Goal: Task Accomplishment & Management: Use online tool/utility

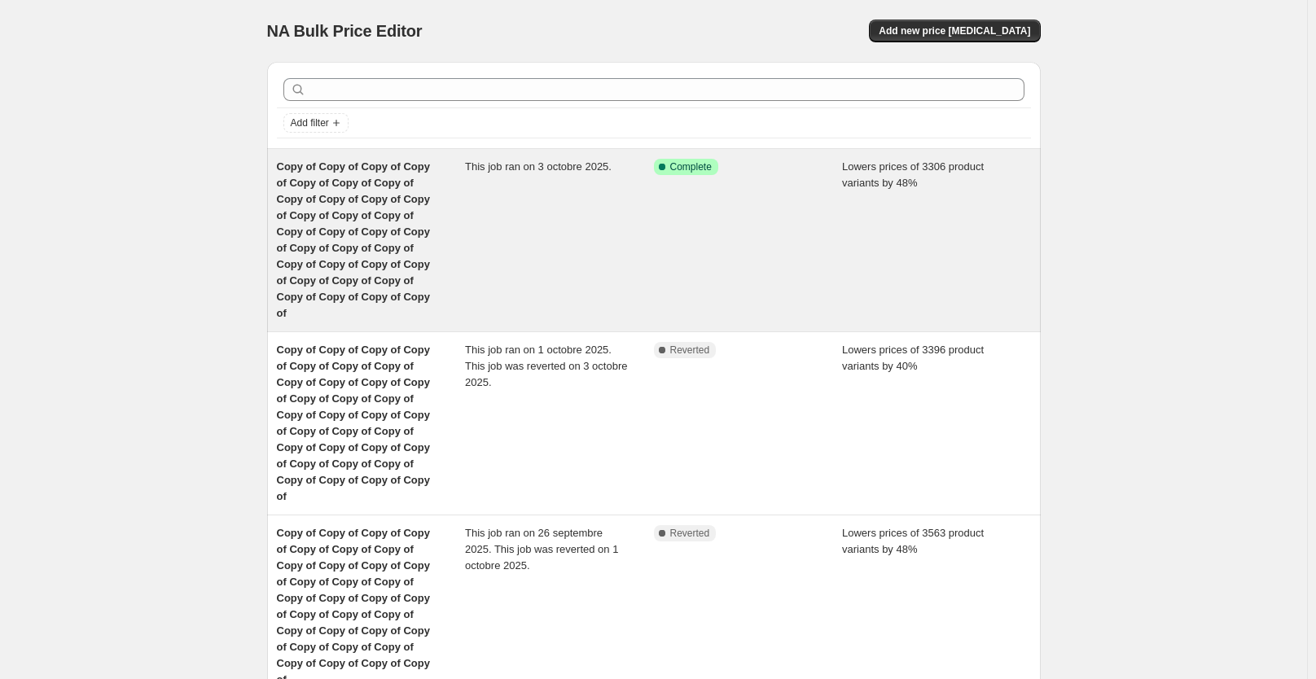
click at [853, 194] on div "Lowers prices of 3306 product variants by 48%" at bounding box center [936, 240] width 189 height 163
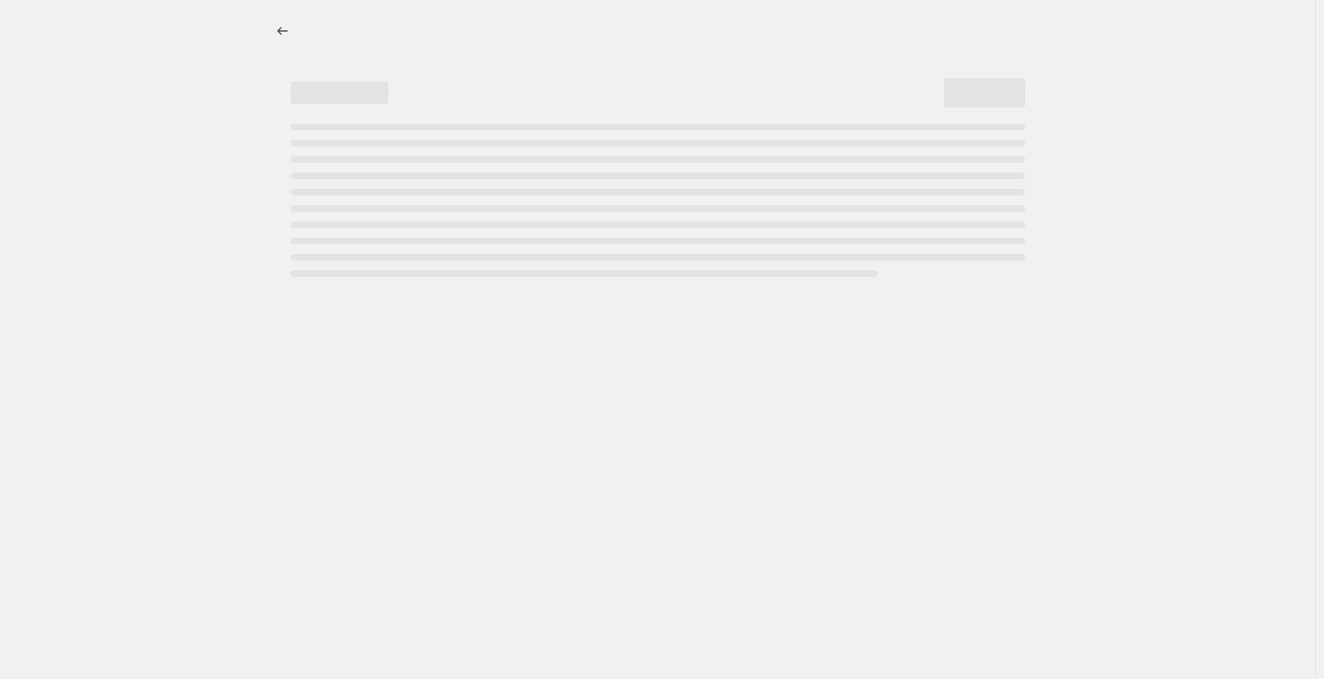
select select "percentage"
select select "not_equal"
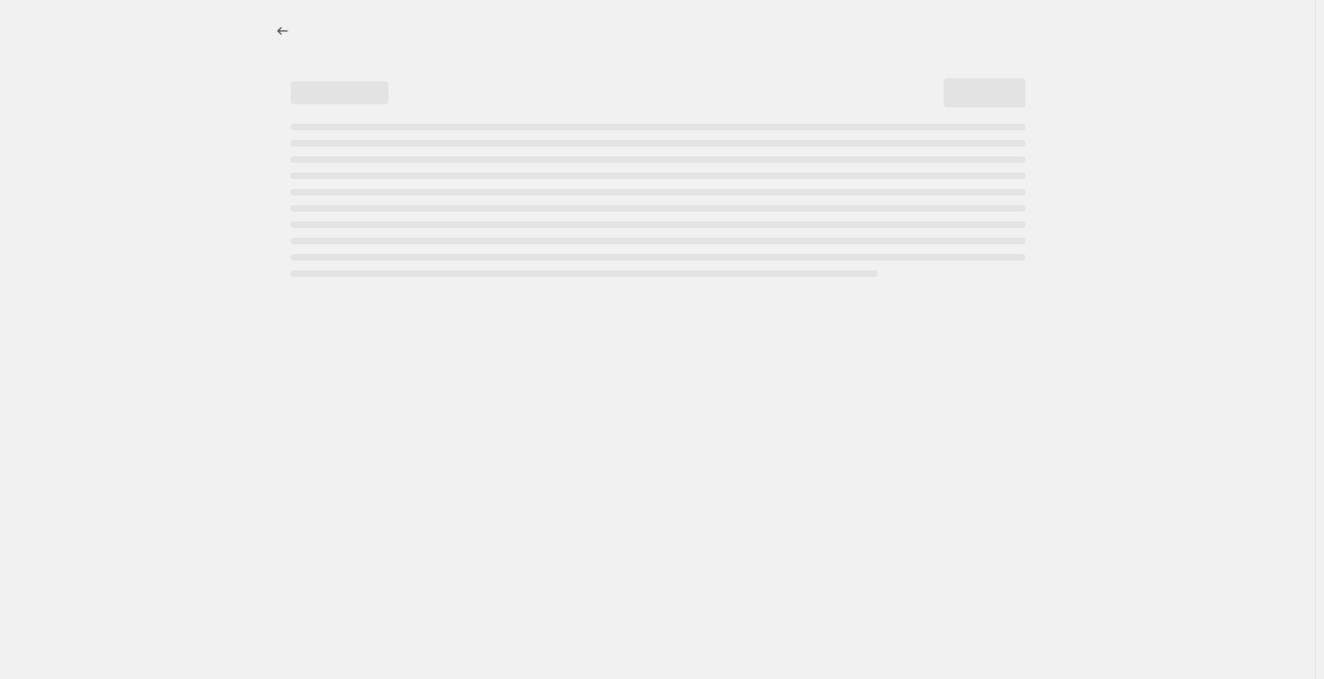
select select "not_equal"
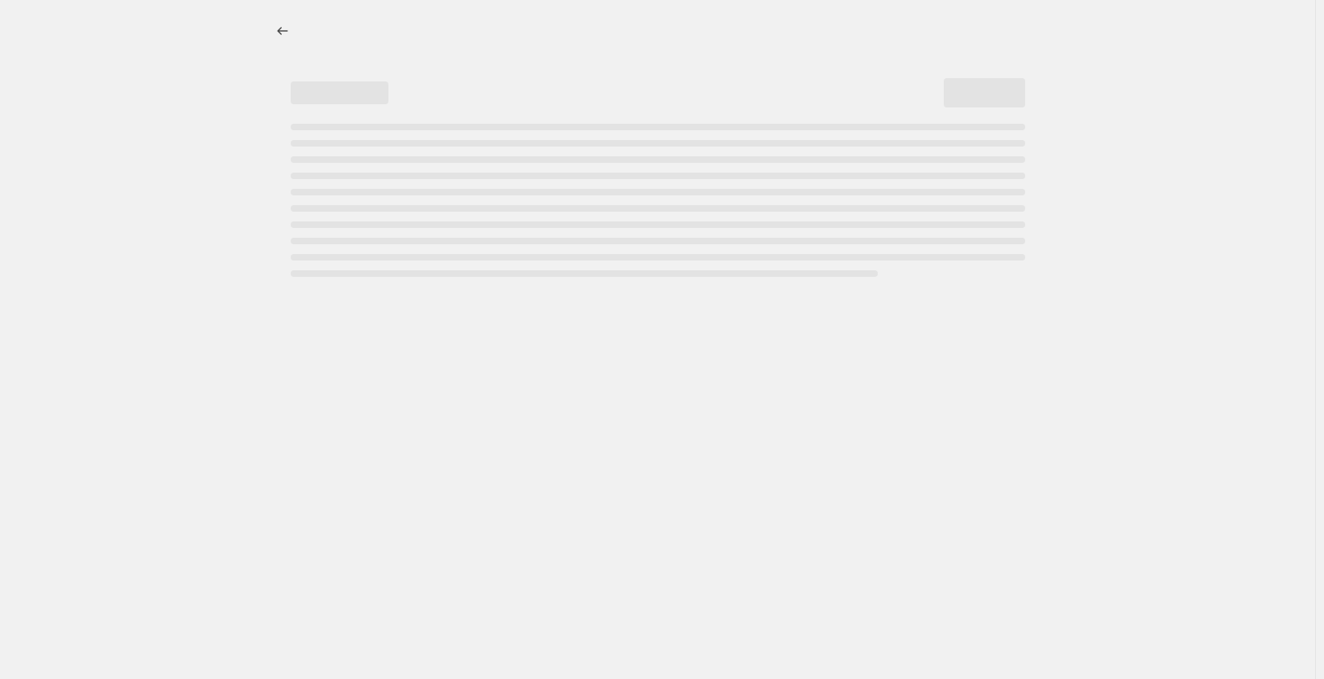
select select "not_equal"
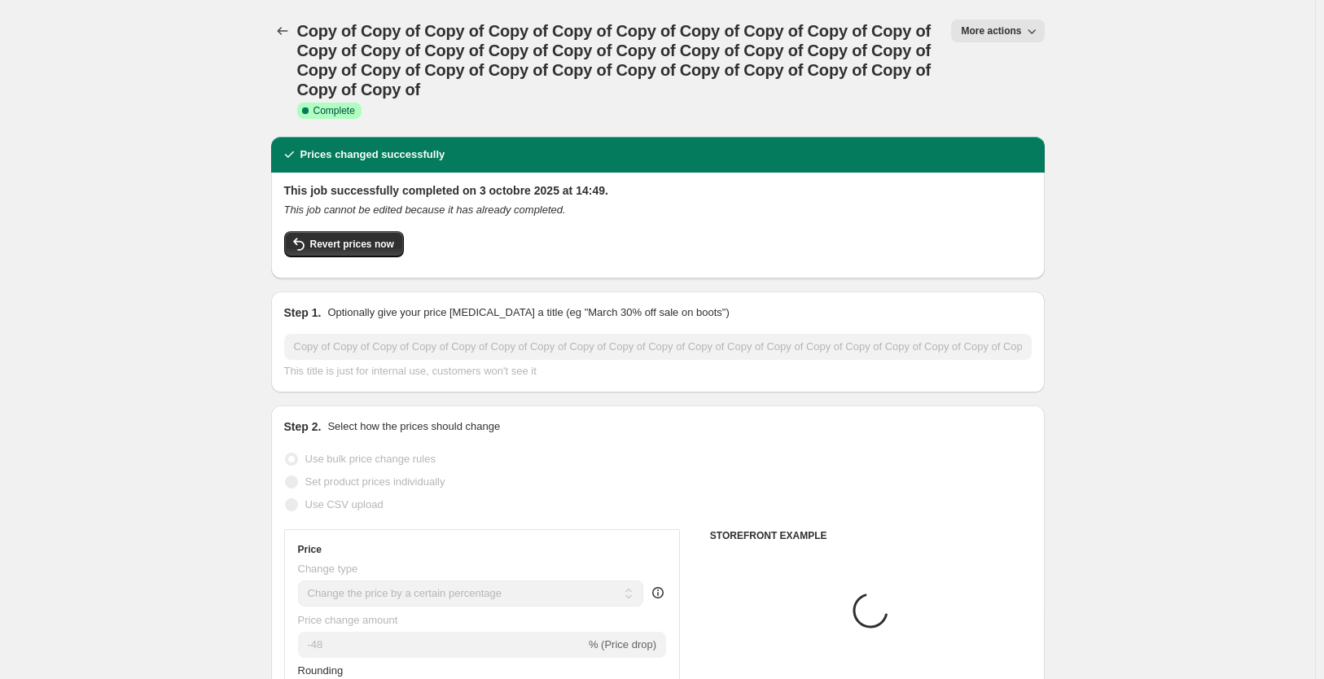
select select "collection"
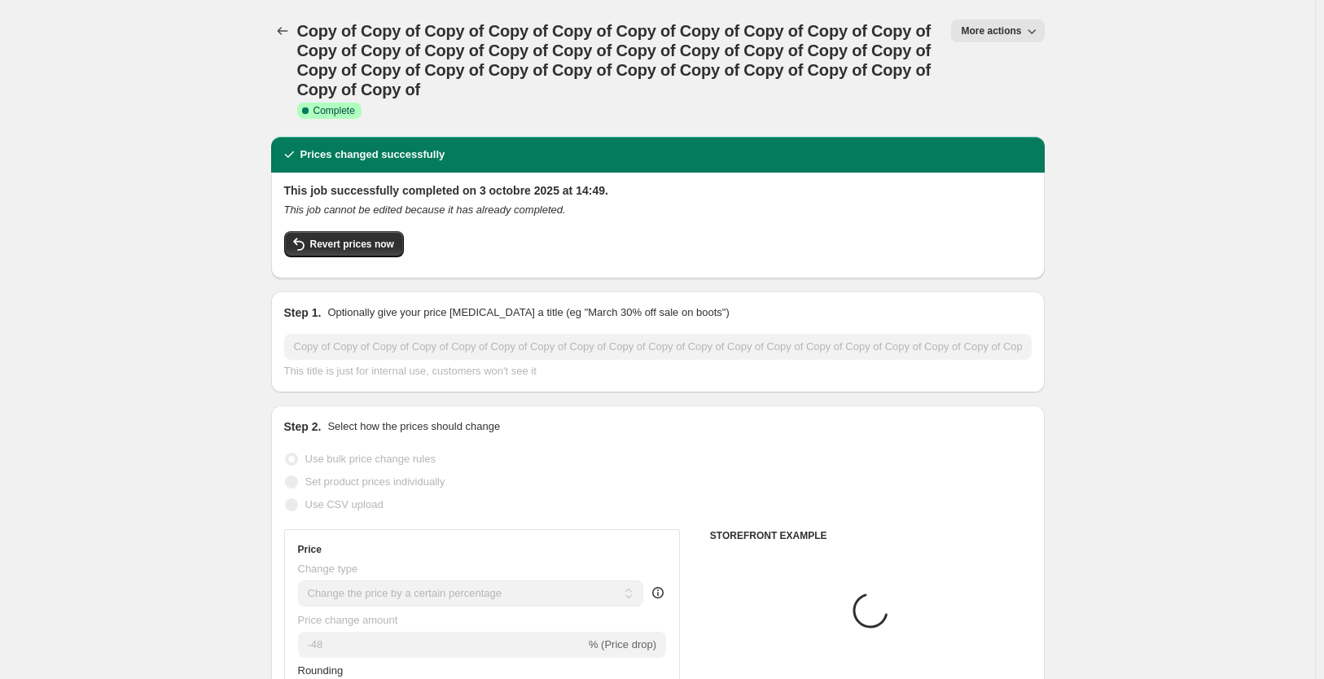
select select "collection"
select select "tag"
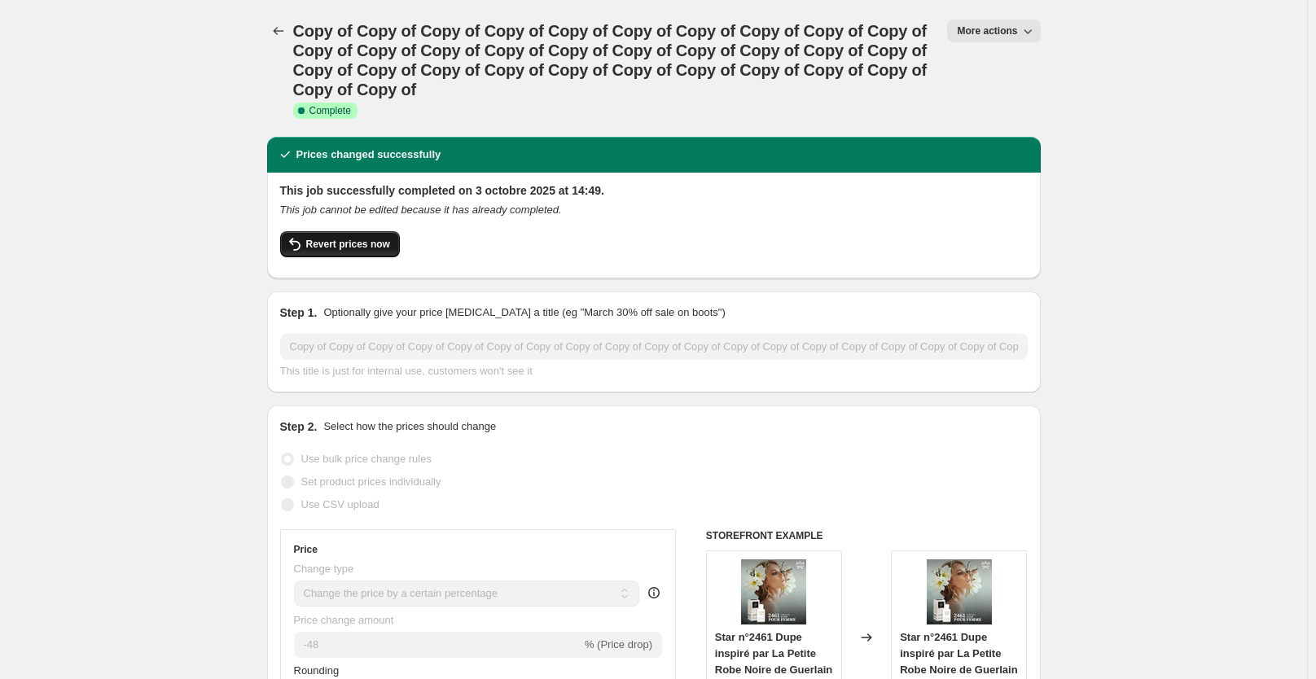
click at [348, 235] on button "Revert prices now" at bounding box center [340, 244] width 120 height 26
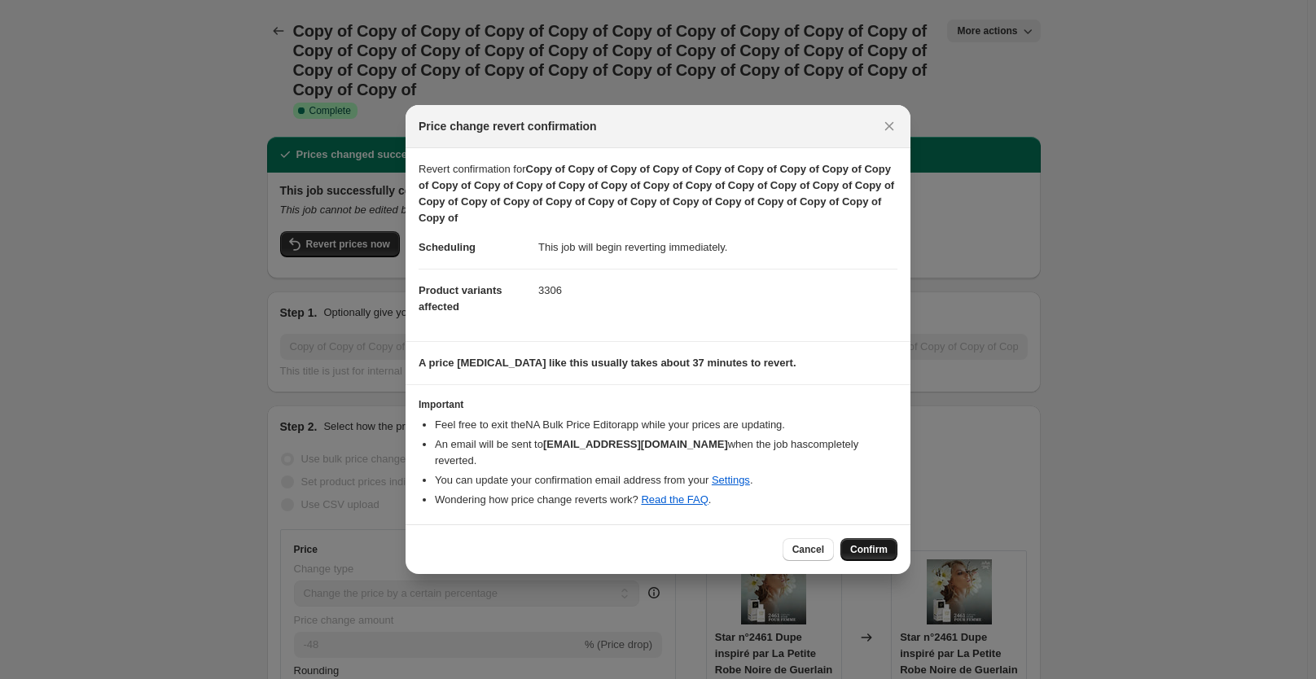
click at [876, 543] on span "Confirm" at bounding box center [868, 549] width 37 height 13
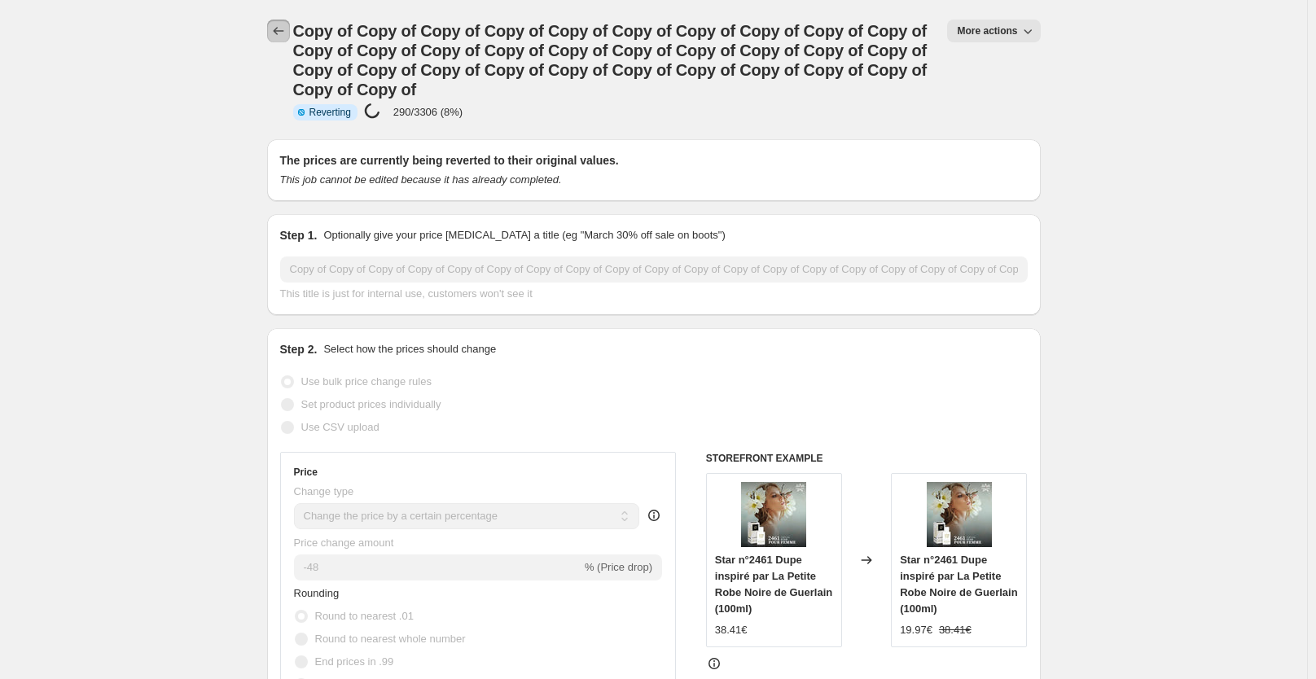
click at [284, 30] on icon "Price change jobs" at bounding box center [278, 31] width 16 height 16
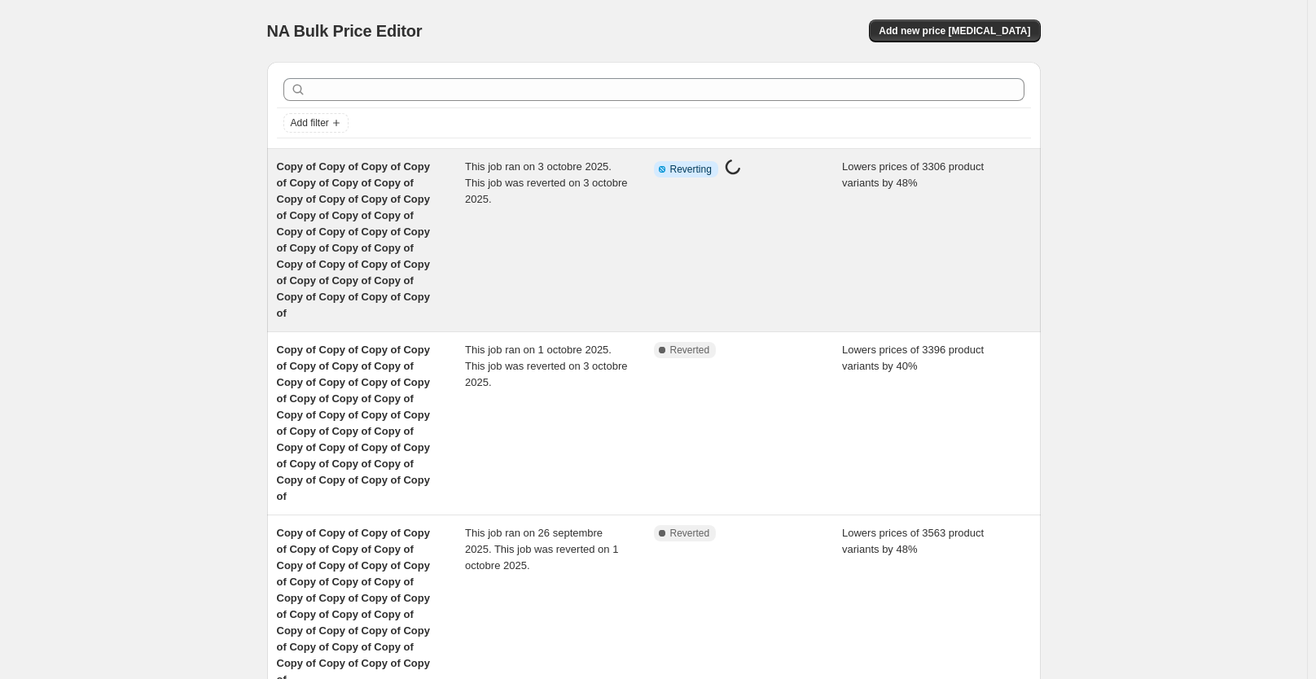
click at [809, 238] on div "Info Partially complete Reverting Price change job in progress..." at bounding box center [748, 240] width 189 height 163
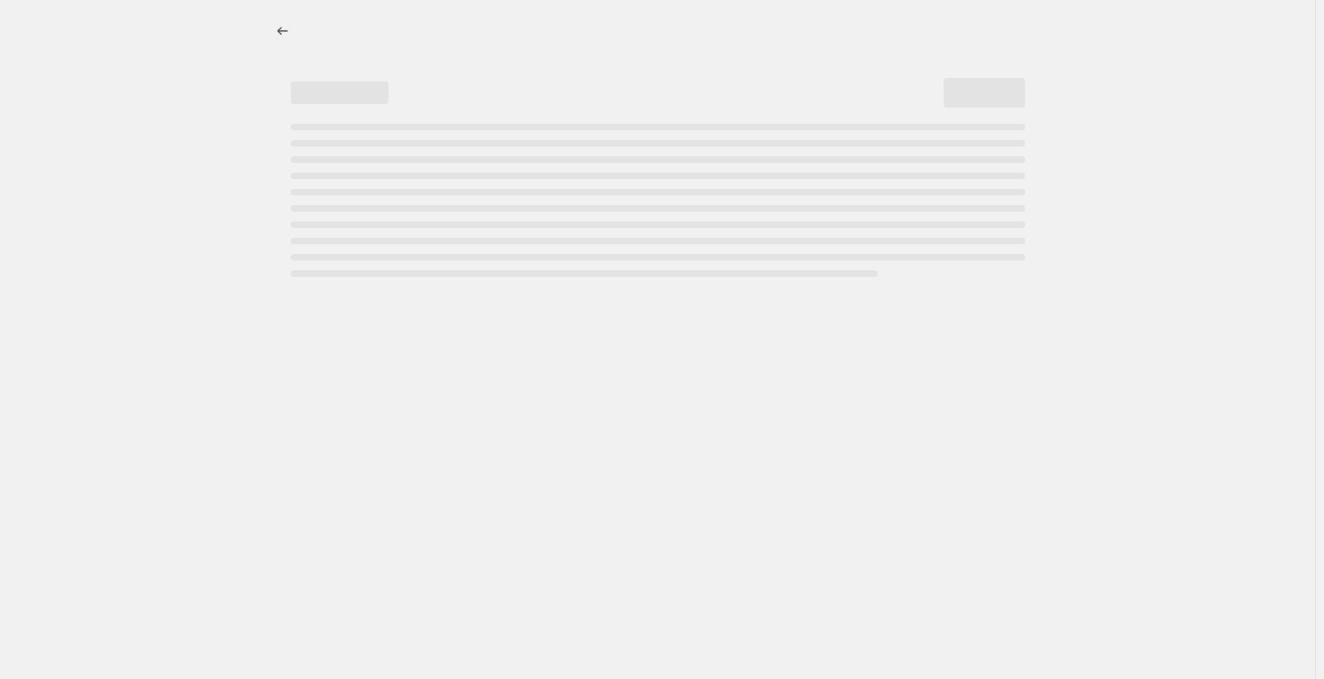
select select "percentage"
select select "collection"
select select "not_equal"
select select "collection"
select select "not_equal"
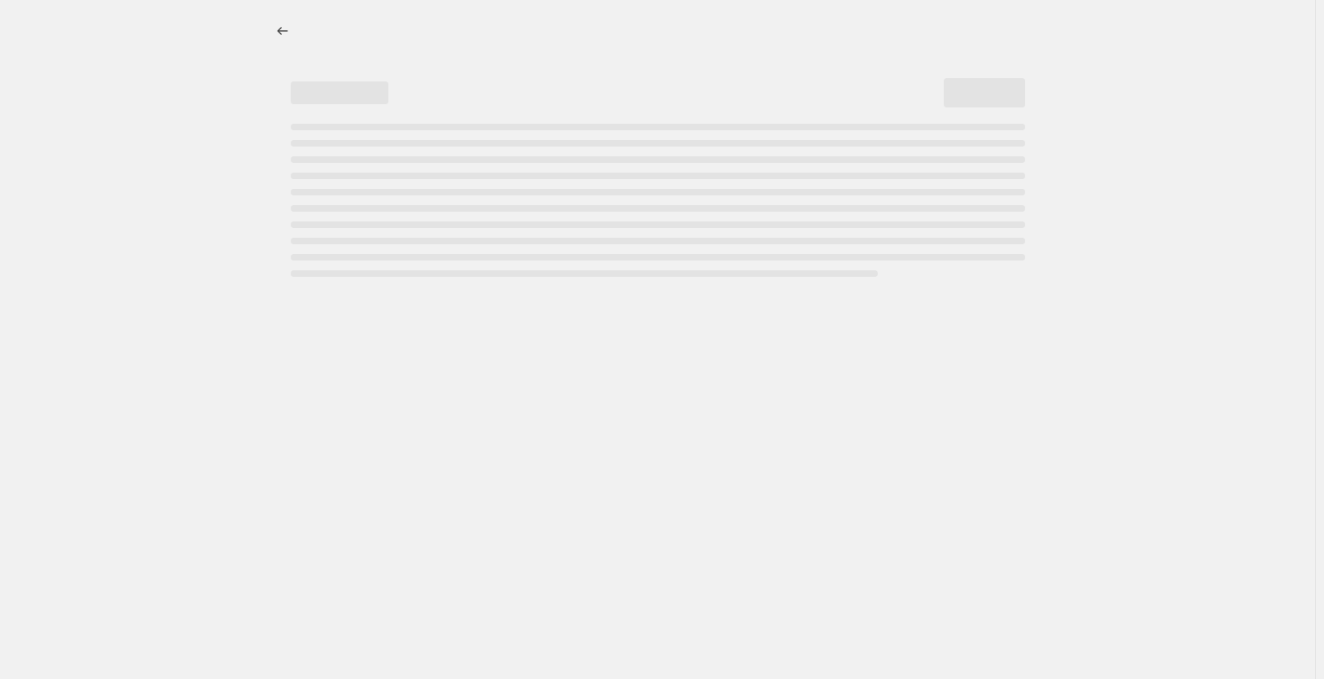
select select "collection"
select select "not_equal"
select select "collection"
select select "not_equal"
select select "collection"
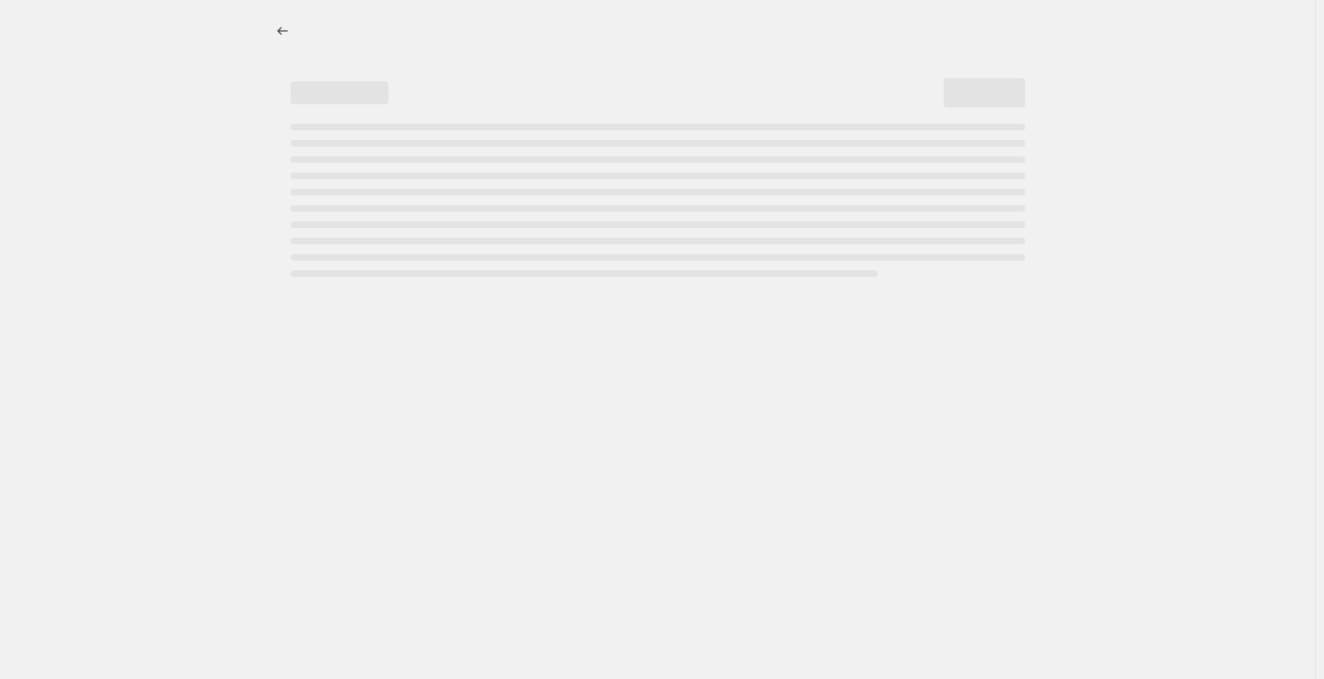
select select "not_equal"
select select "collection"
select select "not_equal"
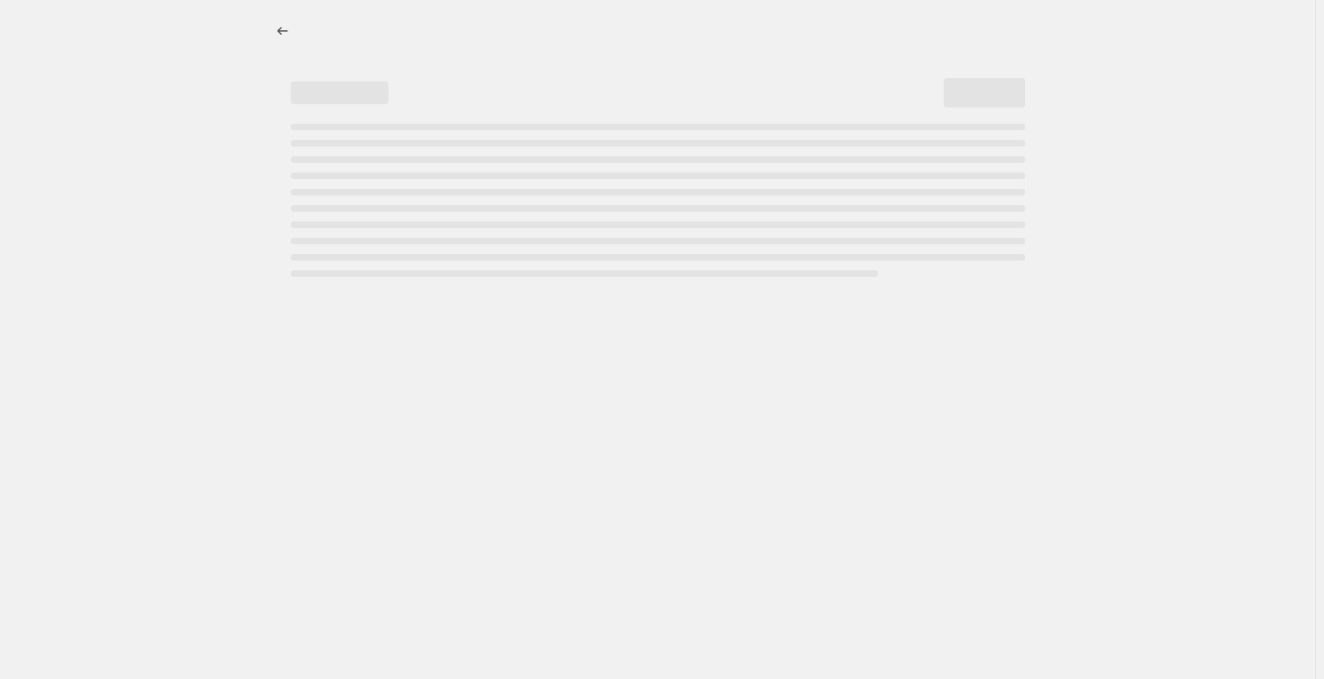
select select "not_equal"
select select "collection"
select select "not_equal"
select select "tag"
select select "not_equal"
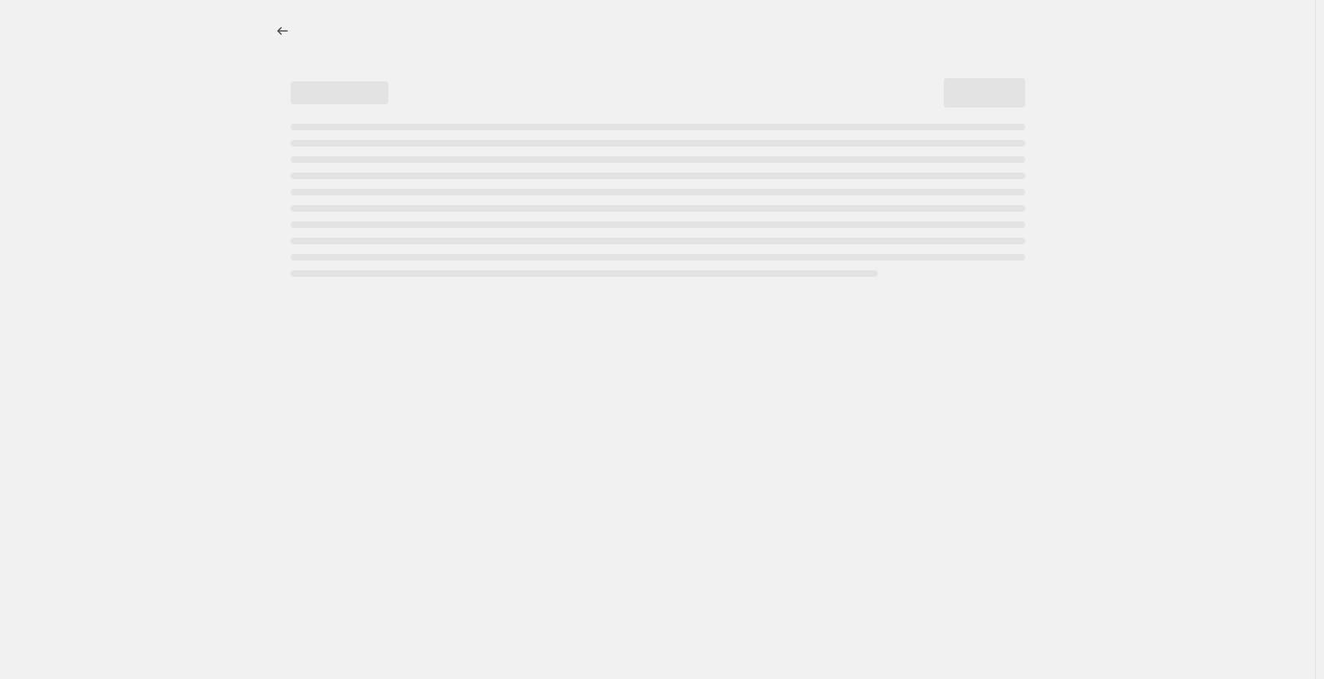
select select "not_equal"
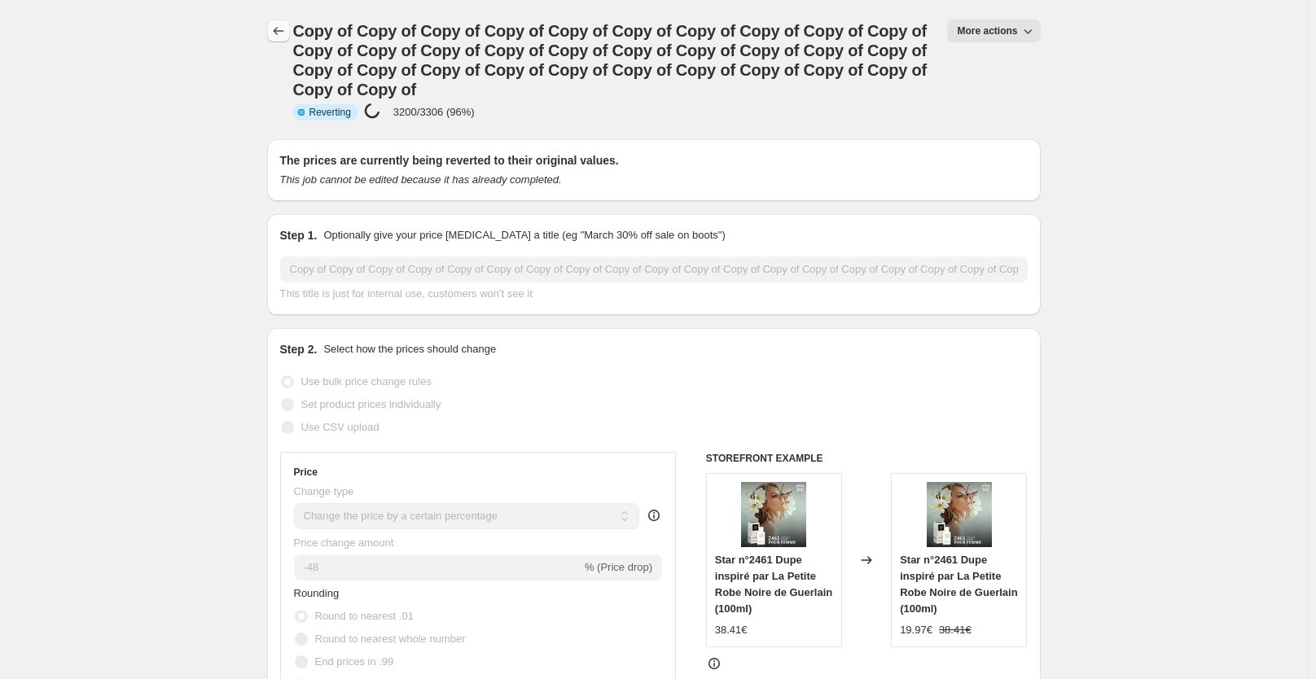
click at [279, 28] on icon "Price change jobs" at bounding box center [278, 31] width 16 height 16
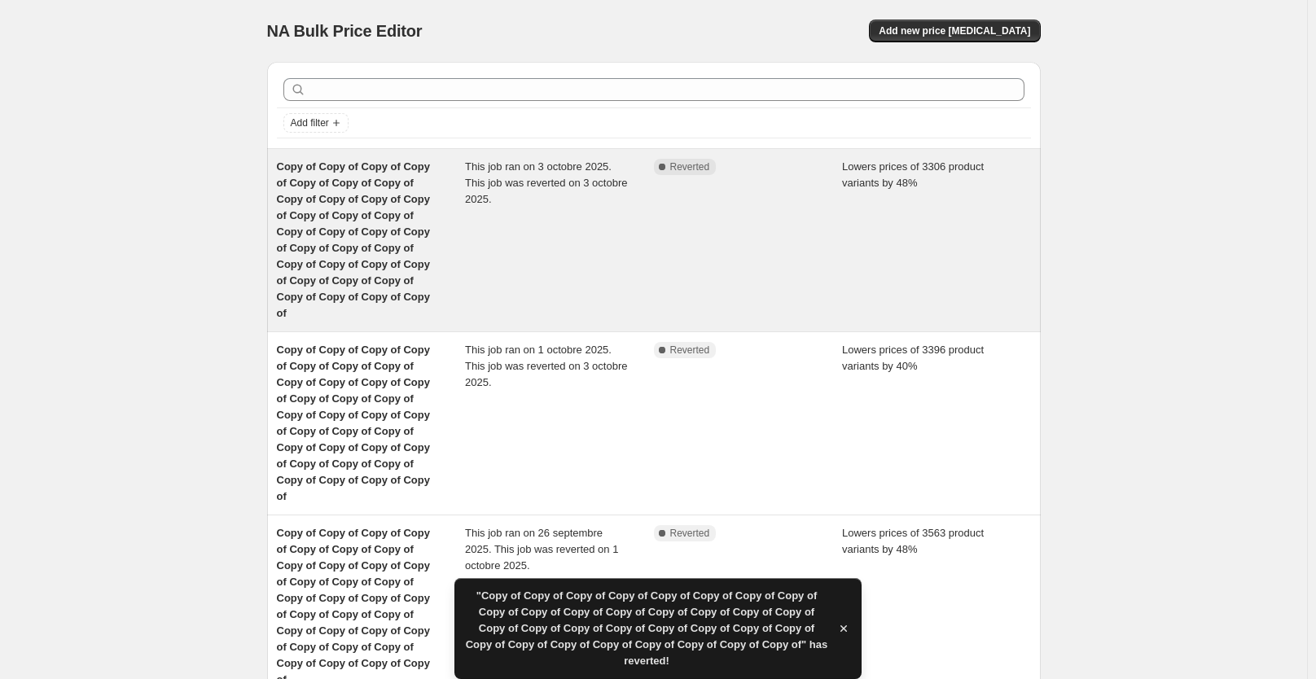
click at [597, 192] on div "This job ran on 3 octobre 2025. This job was reverted on 3 octobre 2025." at bounding box center [559, 240] width 189 height 163
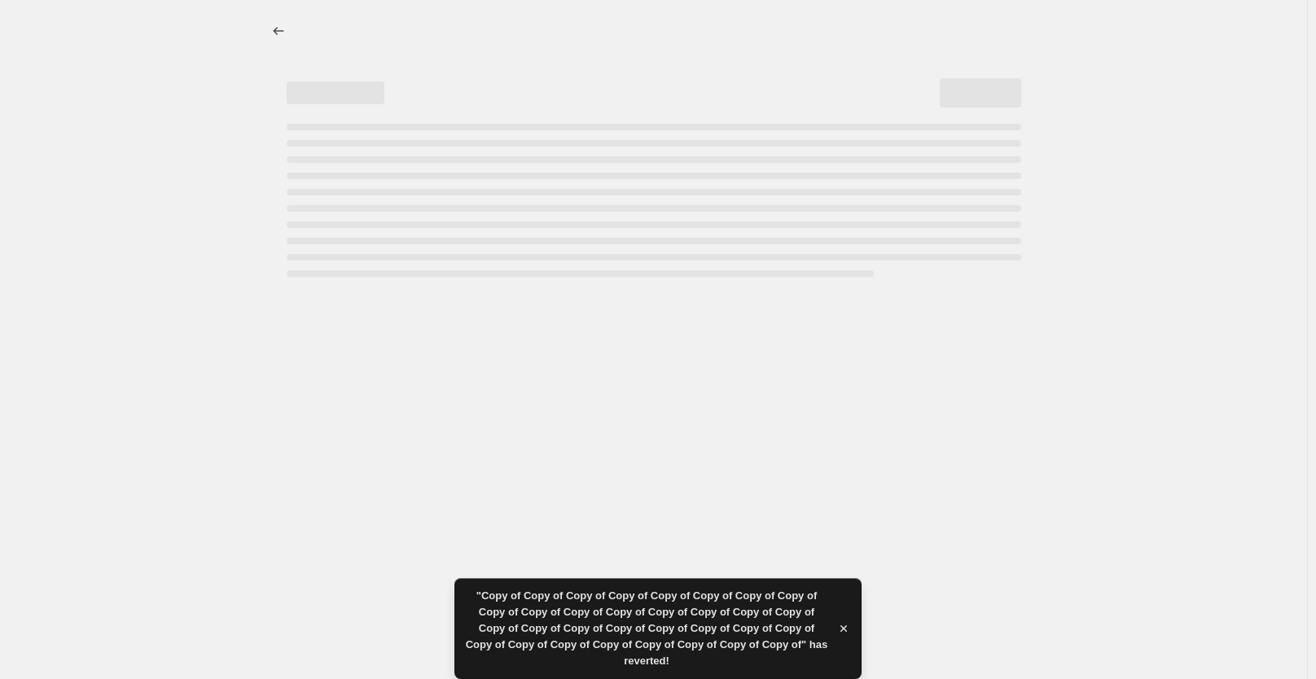
select select "percentage"
select select "collection"
select select "not_equal"
select select "collection"
select select "not_equal"
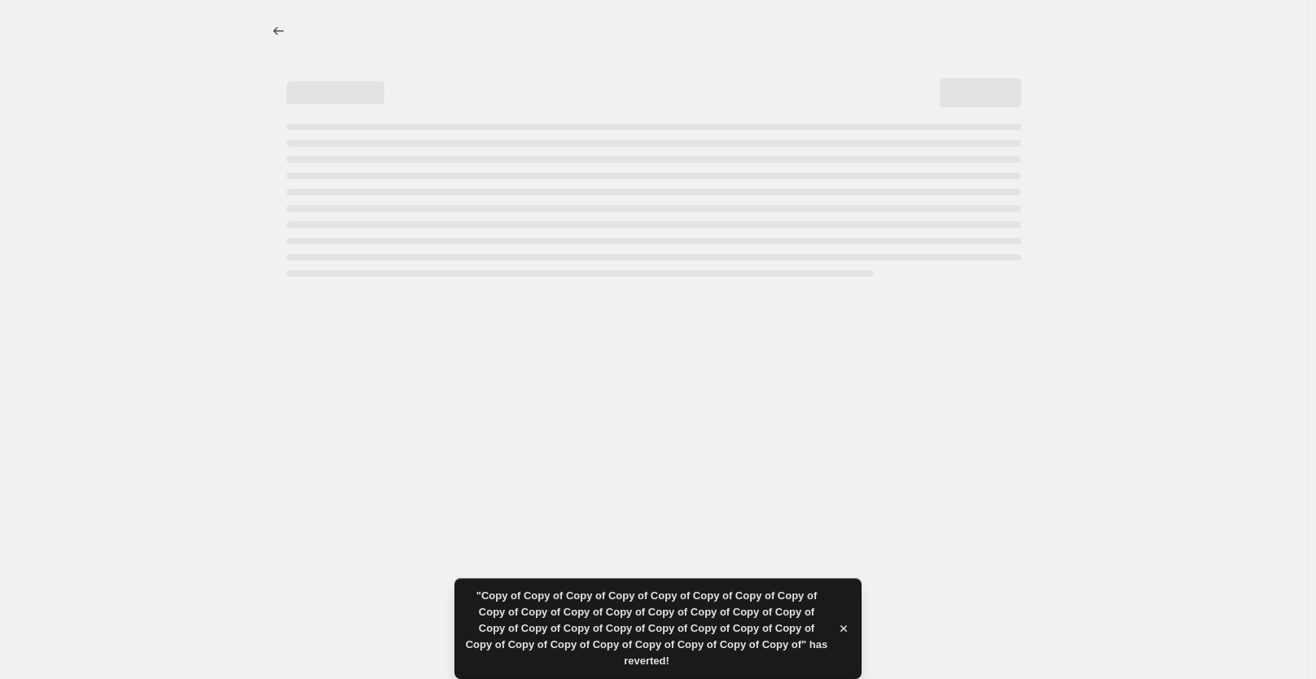
select select "collection"
select select "not_equal"
select select "collection"
select select "not_equal"
select select "collection"
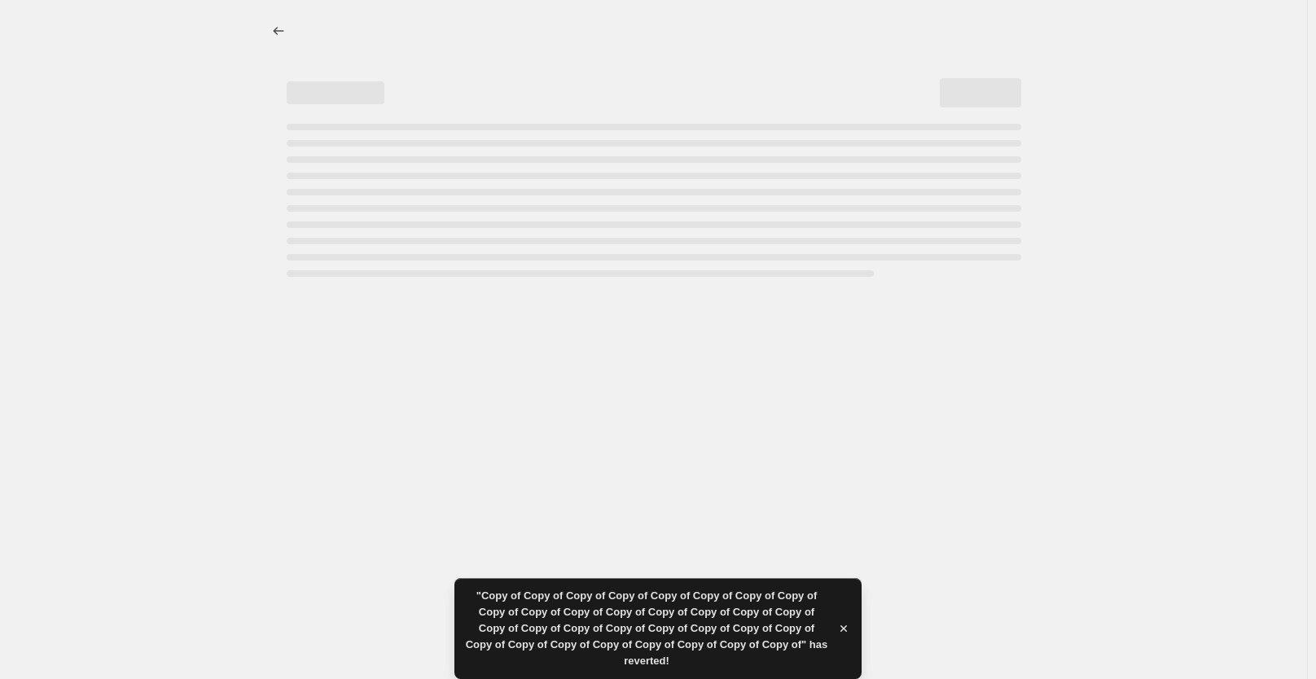
select select "not_equal"
select select "collection"
select select "not_equal"
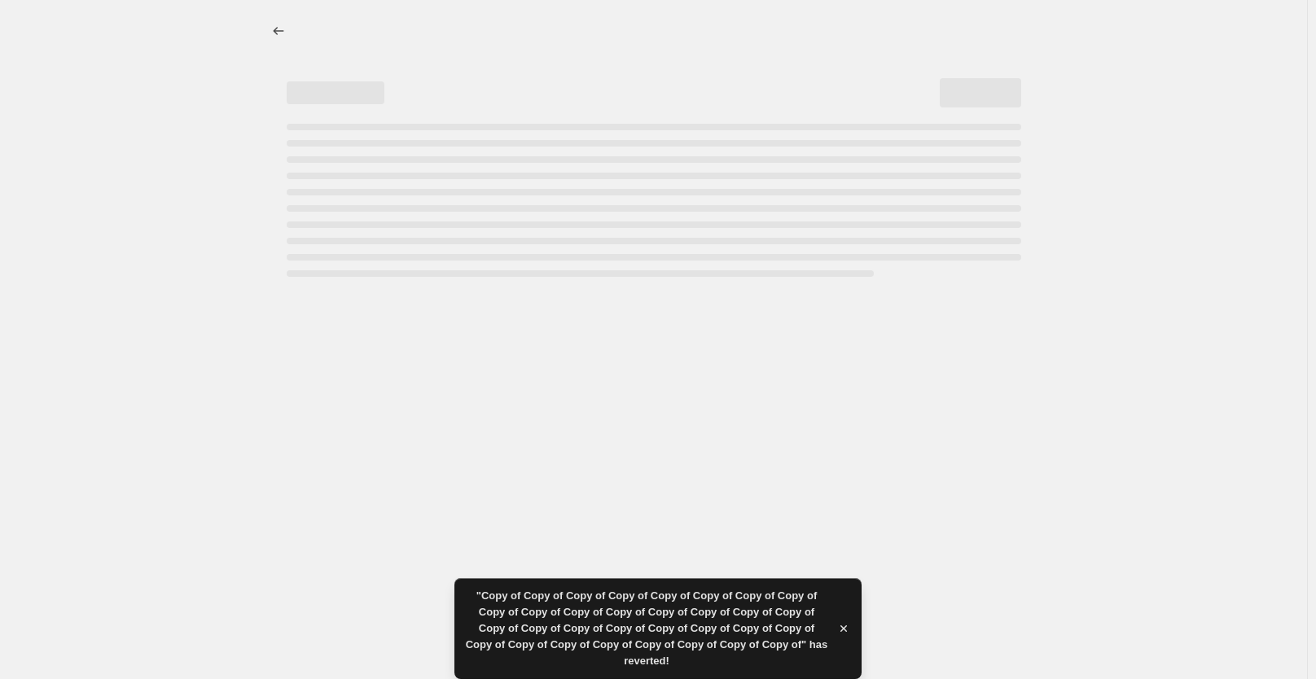
select select "not_equal"
select select "collection"
select select "not_equal"
select select "tag"
select select "not_equal"
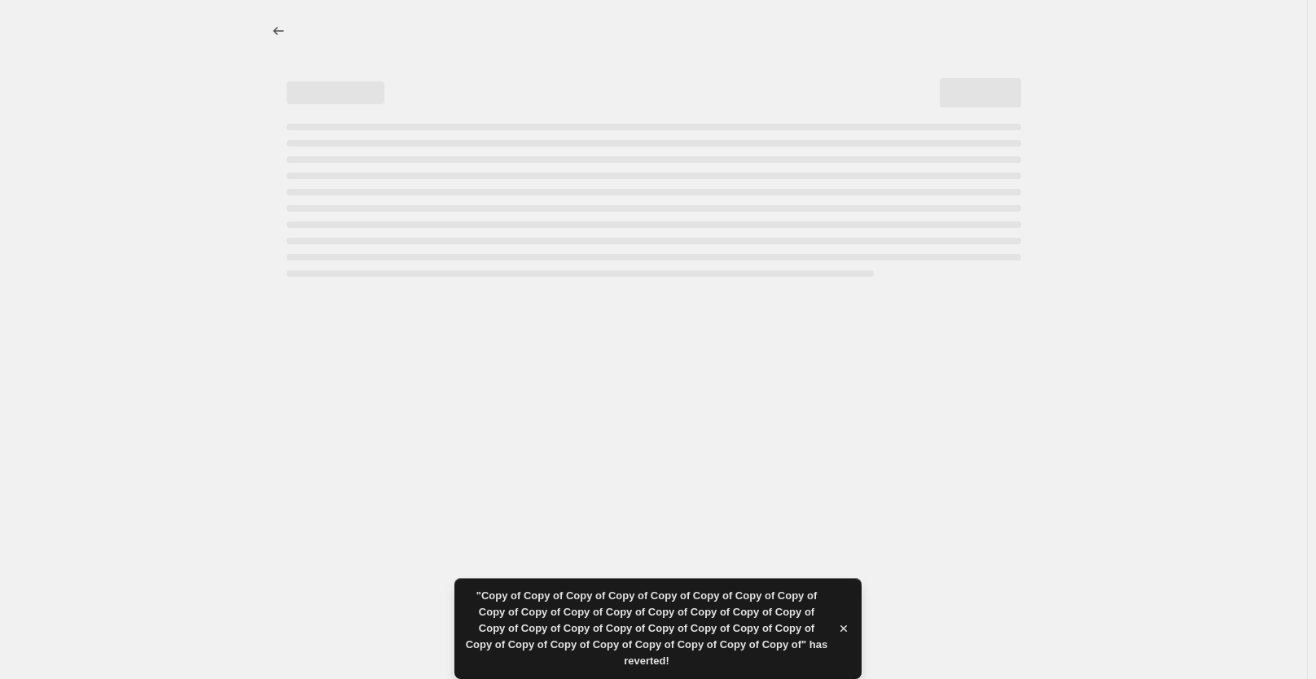
select select "not_equal"
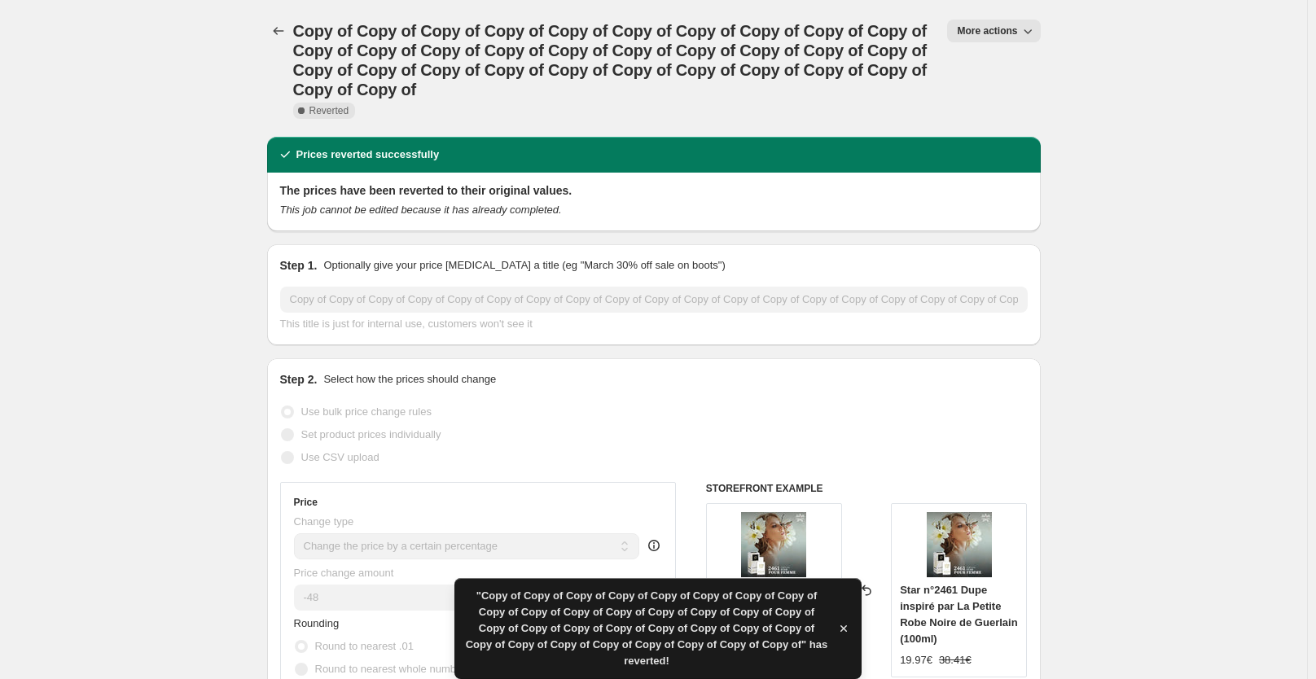
click at [982, 28] on span "More actions" at bounding box center [987, 30] width 60 height 13
click at [987, 66] on span "Copy to new job" at bounding box center [1002, 65] width 76 height 12
select select "percentage"
select select "collection"
select select "not_equal"
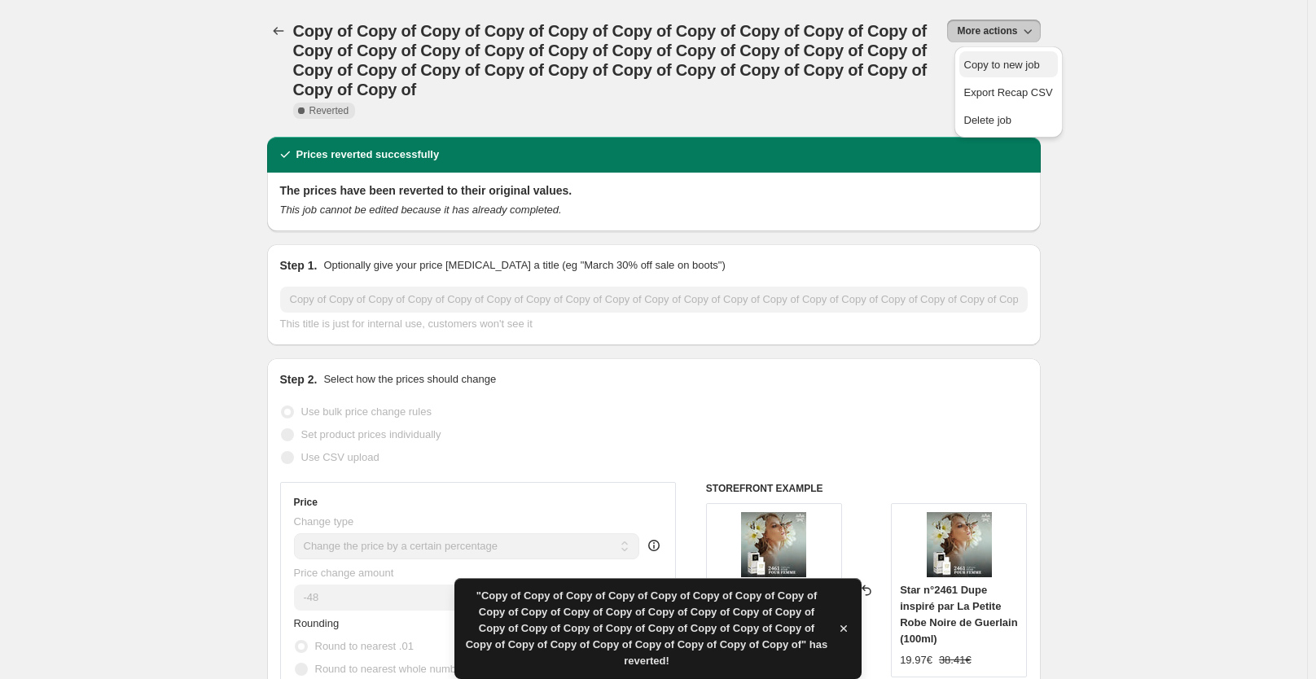
select select "collection"
select select "not_equal"
select select "collection"
select select "not_equal"
select select "collection"
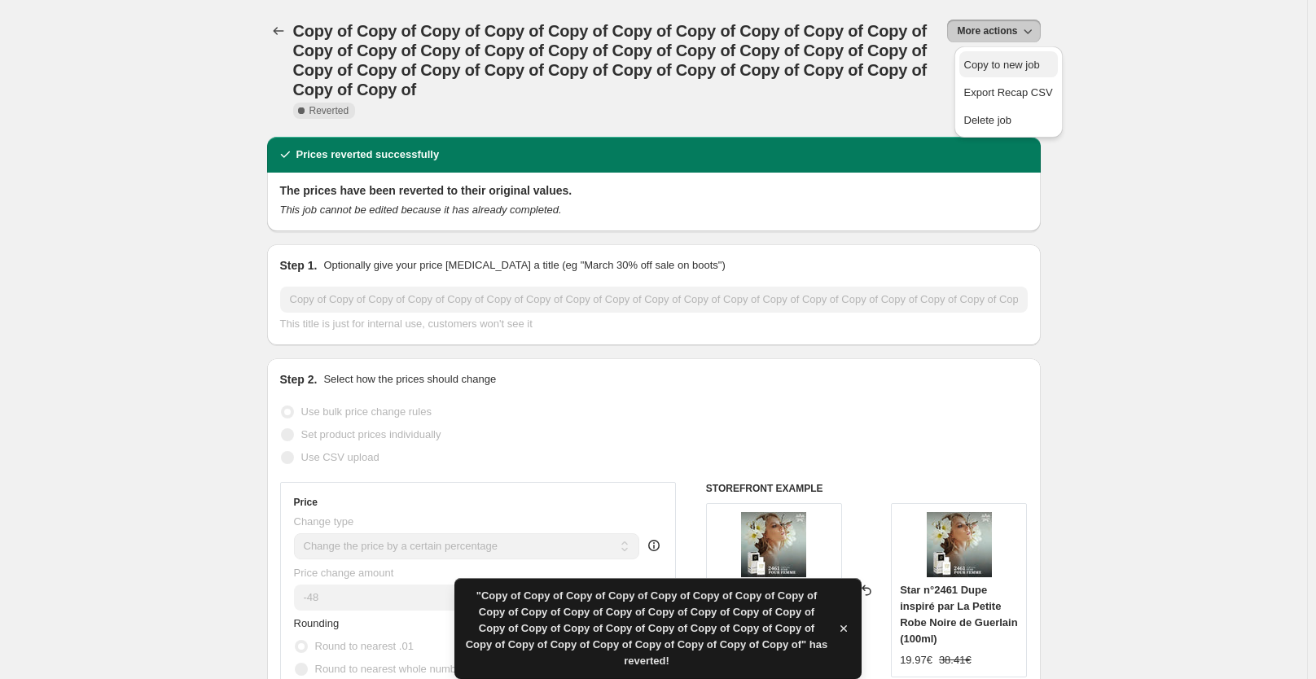
select select "not_equal"
select select "collection"
select select "not_equal"
select select "collection"
select select "not_equal"
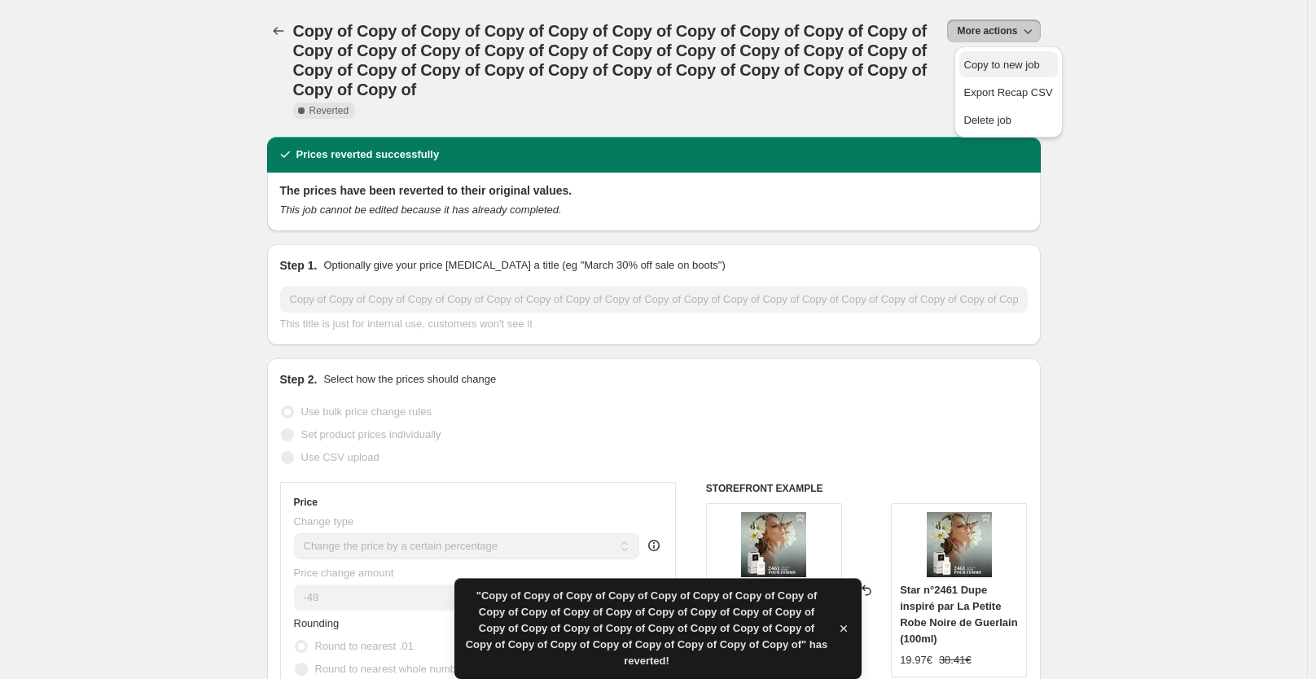
select select "not_equal"
select select "collection"
select select "not_equal"
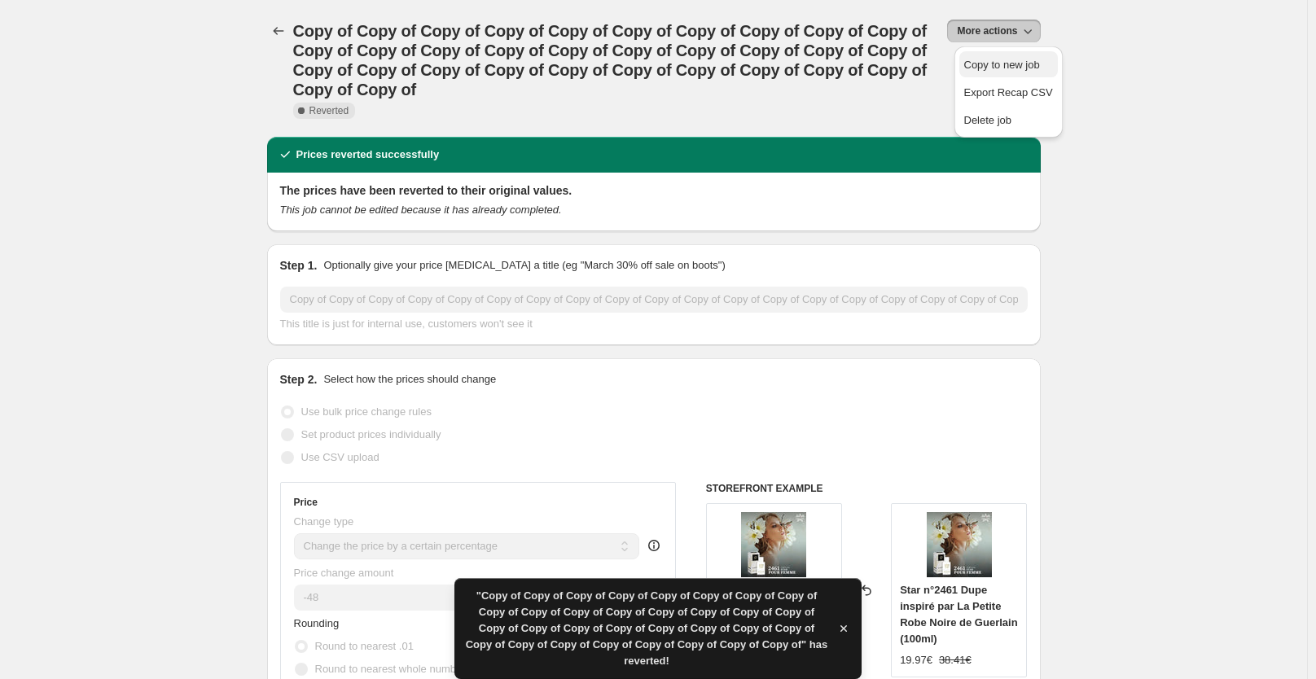
select select "tag"
select select "not_equal"
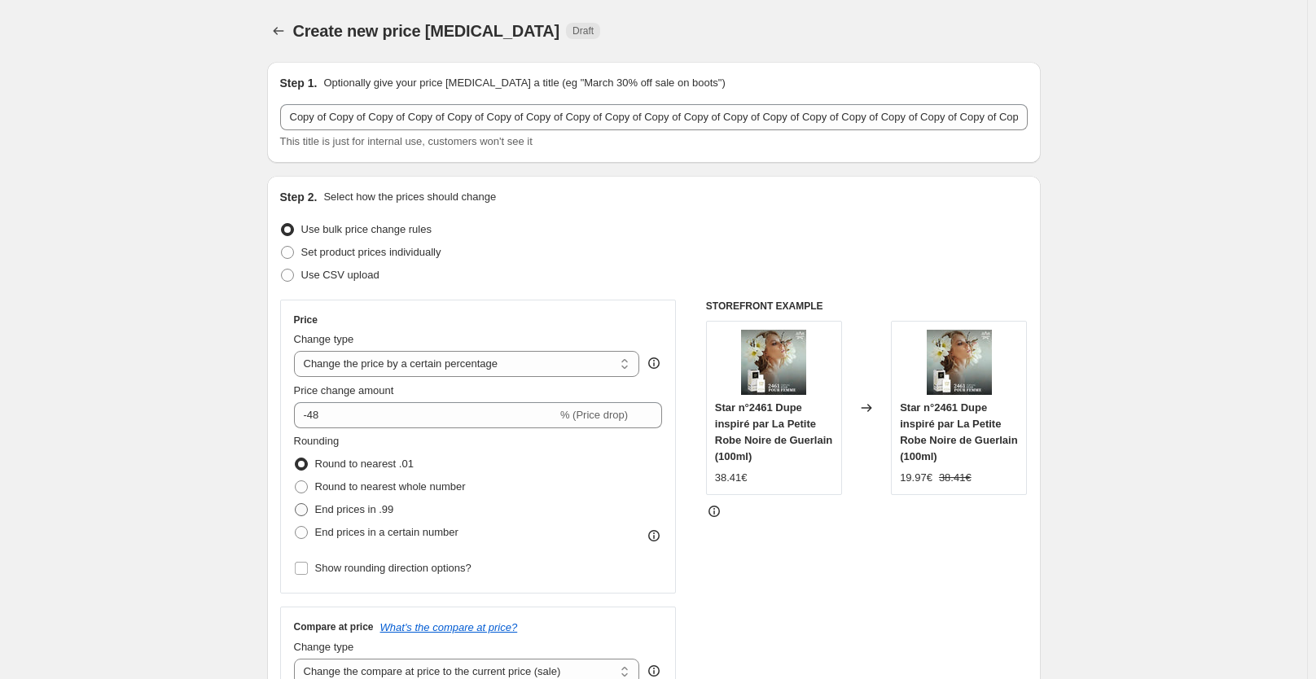
click at [371, 514] on span "End prices in .99" at bounding box center [354, 509] width 79 height 12
click at [296, 504] on input "End prices in .99" at bounding box center [295, 503] width 1 height 1
radio input "true"
click at [780, 559] on div "STOREFRONT EXAMPLE Star n°2461 Dupe inspiré par La Petite Robe Noire de Guerlai…" at bounding box center [867, 499] width 322 height 399
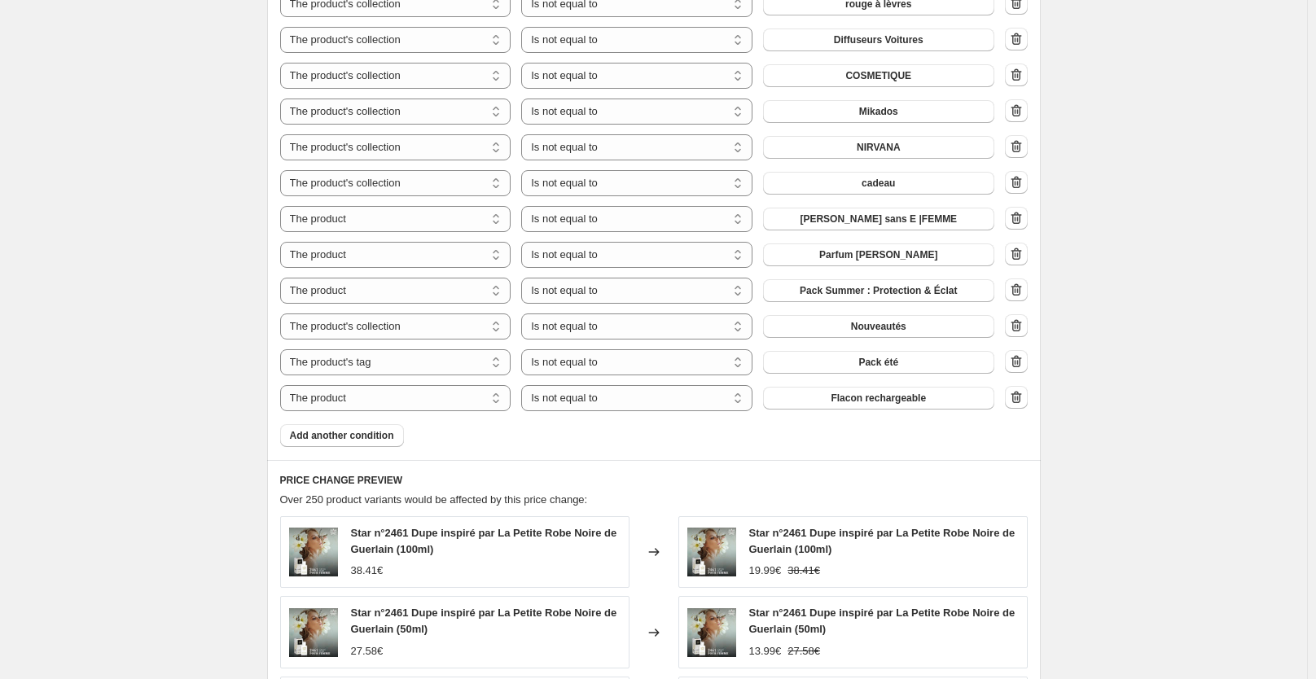
scroll to position [1553, 0]
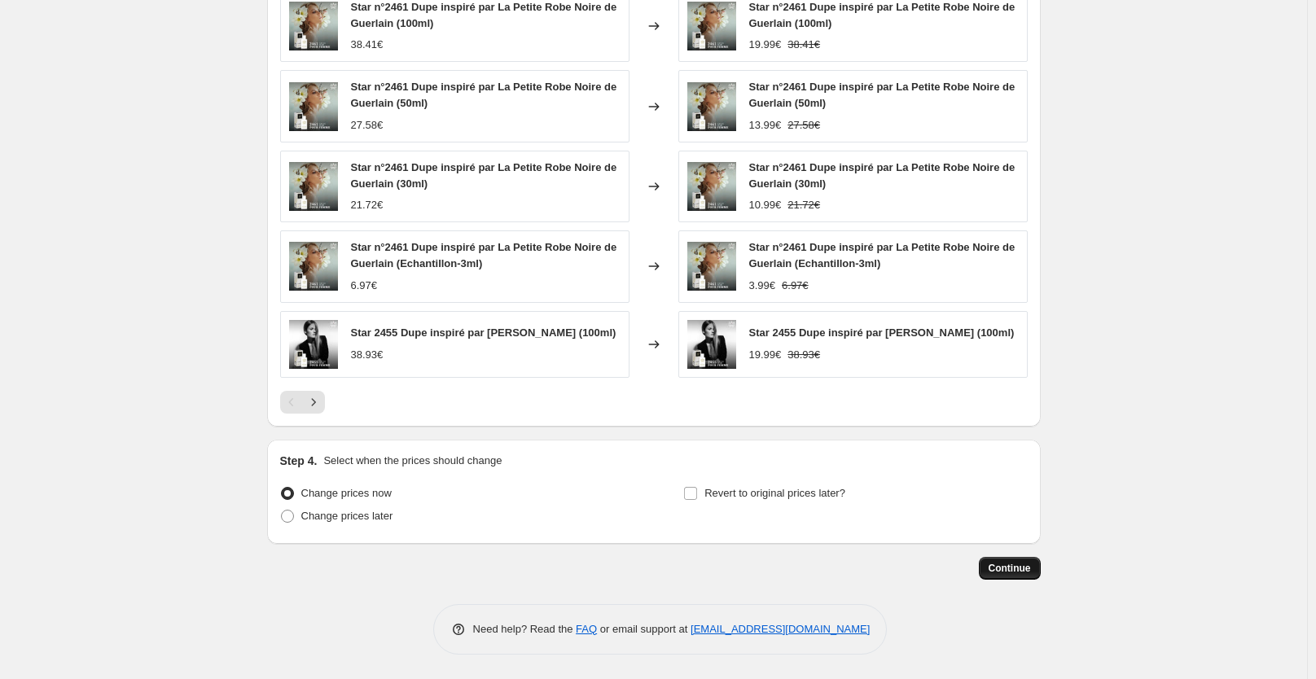
click at [1022, 565] on span "Continue" at bounding box center [1009, 568] width 42 height 13
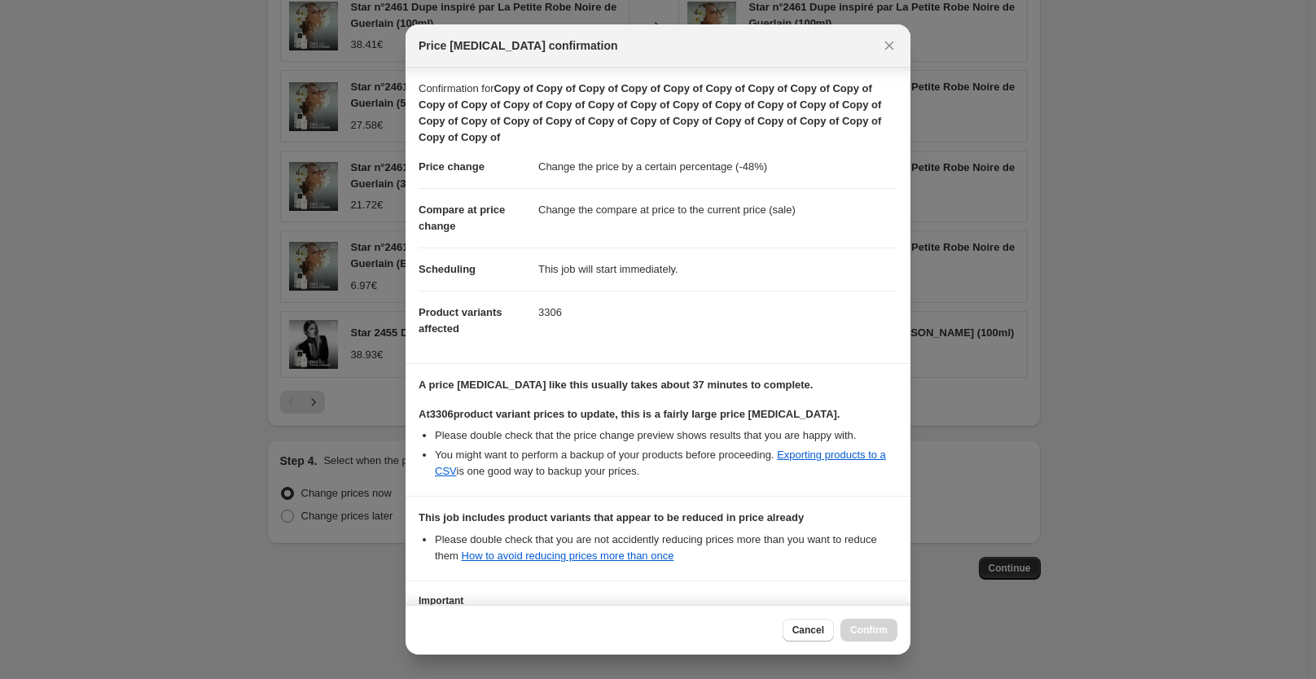
scroll to position [145, 0]
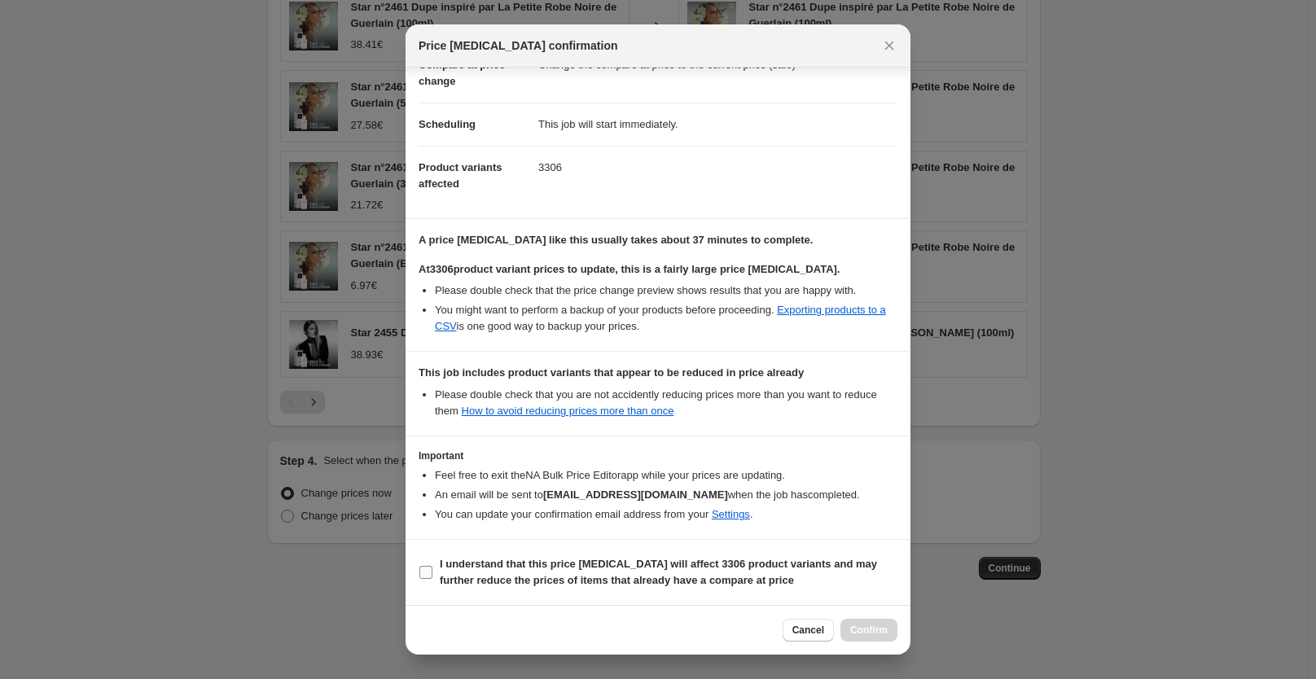
click at [700, 574] on b "I understand that this price change job will affect 3306 product variants and m…" at bounding box center [658, 572] width 437 height 28
click at [432, 574] on input "I understand that this price change job will affect 3306 product variants and m…" at bounding box center [425, 572] width 13 height 13
checkbox input "true"
click at [854, 631] on span "Confirm" at bounding box center [868, 630] width 37 height 13
type input "Copy of Copy of Copy of Copy of Copy of Copy of Copy of Copy of Copy of Copy of…"
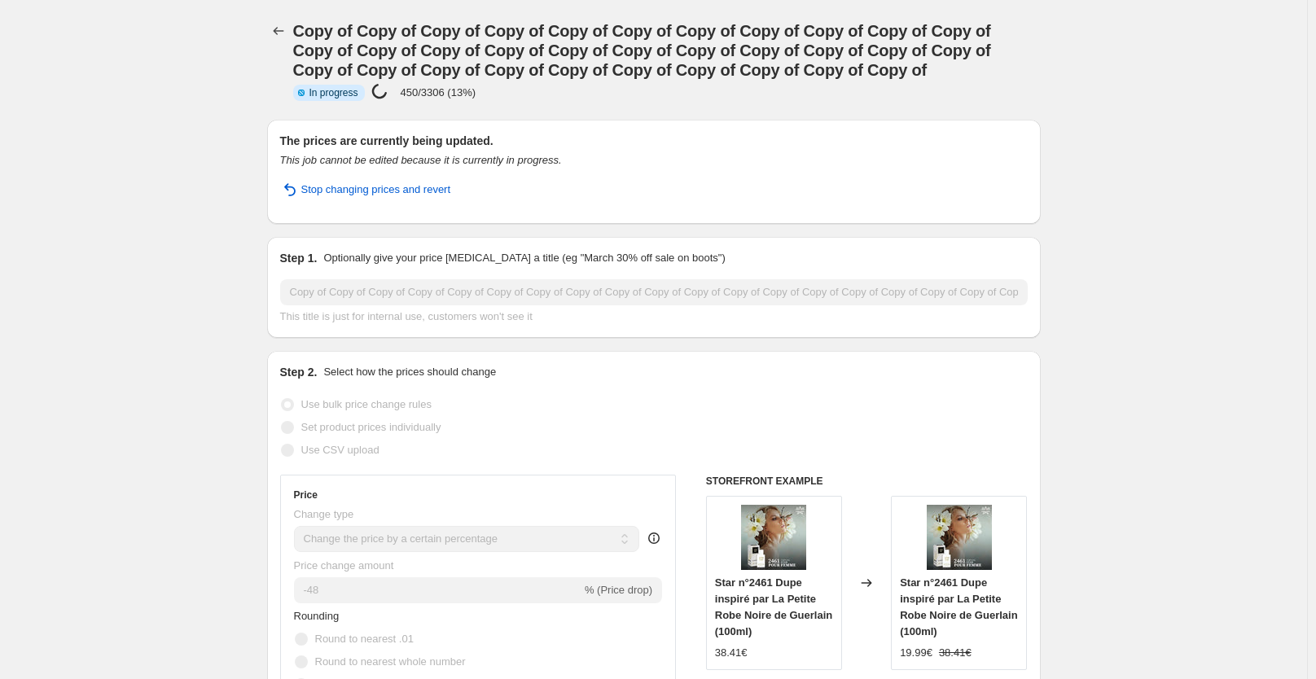
click at [286, 43] on div at bounding box center [280, 60] width 26 height 81
click at [279, 27] on icon "Price change jobs" at bounding box center [278, 31] width 16 height 16
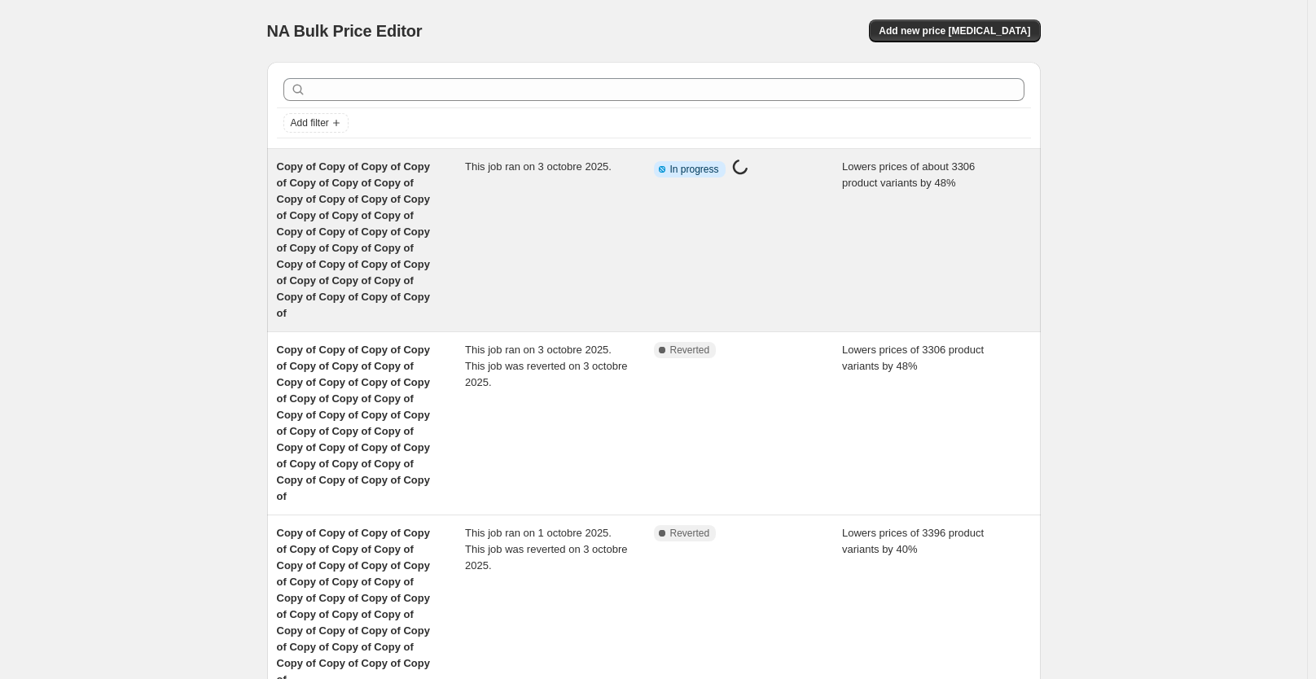
click at [515, 201] on div "This job ran on 3 octobre 2025." at bounding box center [559, 240] width 189 height 163
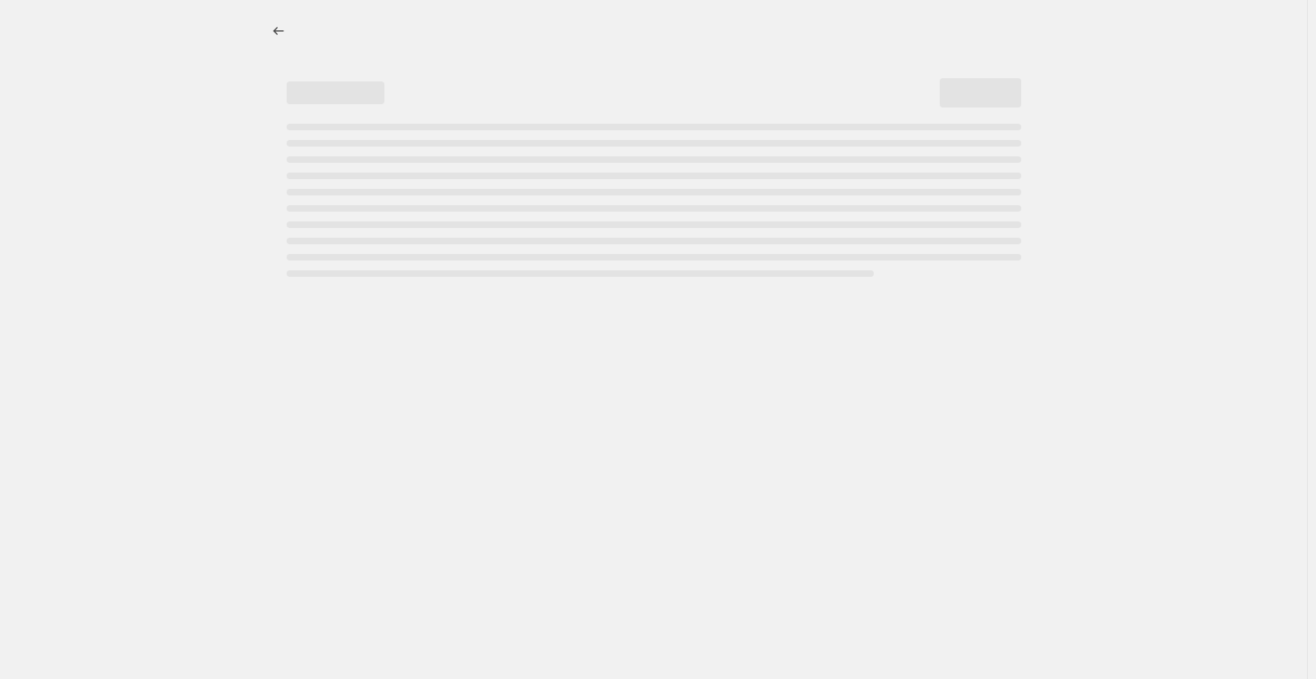
select select "percentage"
select select "collection"
select select "not_equal"
select select "collection"
select select "not_equal"
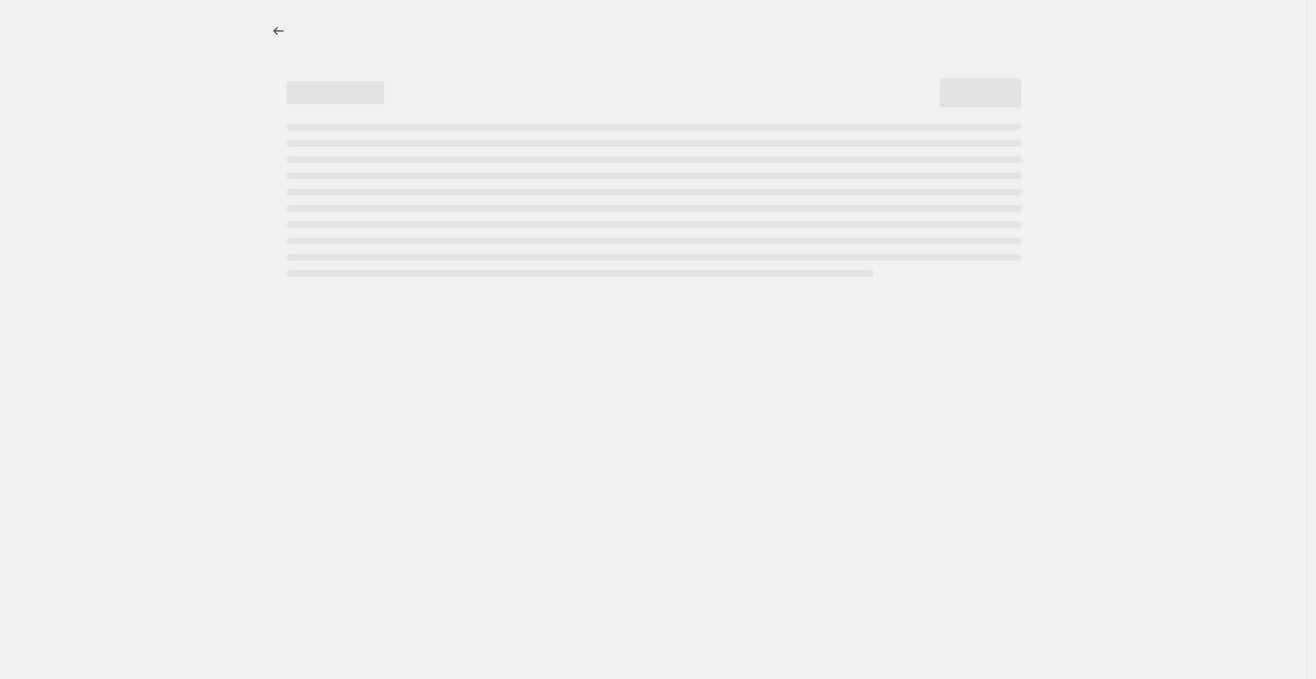
select select "collection"
select select "not_equal"
select select "collection"
select select "not_equal"
select select "collection"
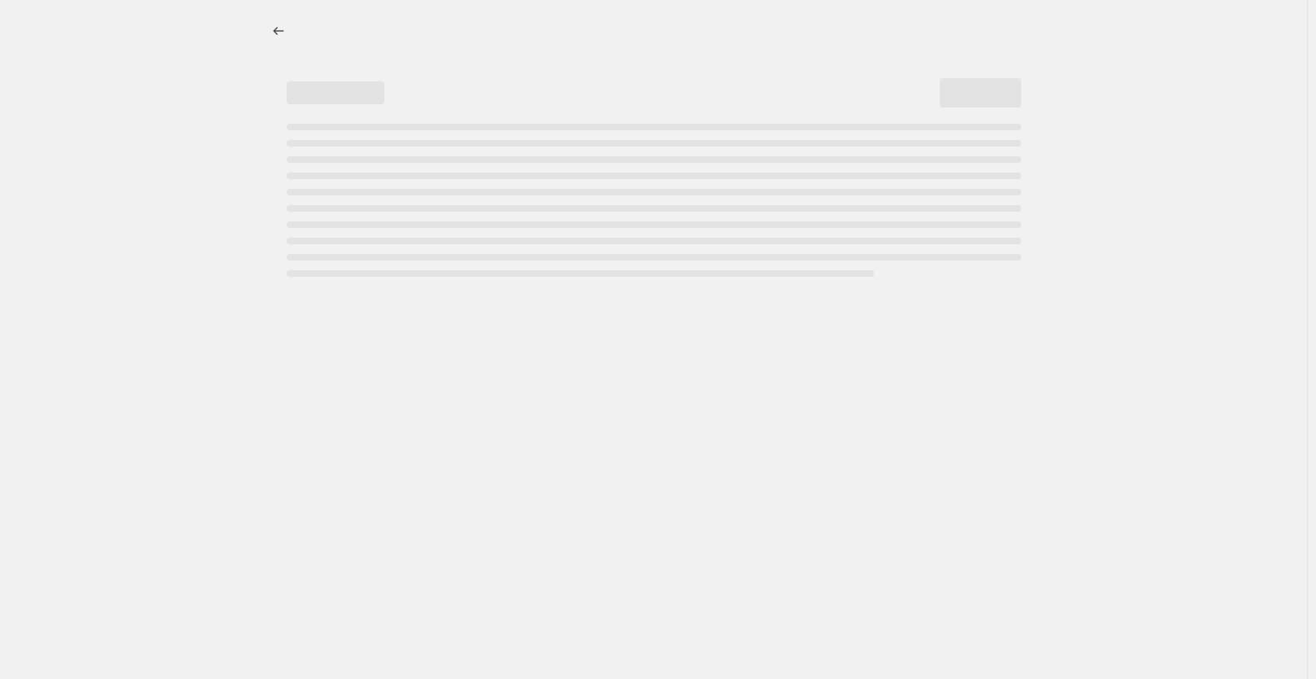
select select "not_equal"
select select "collection"
select select "not_equal"
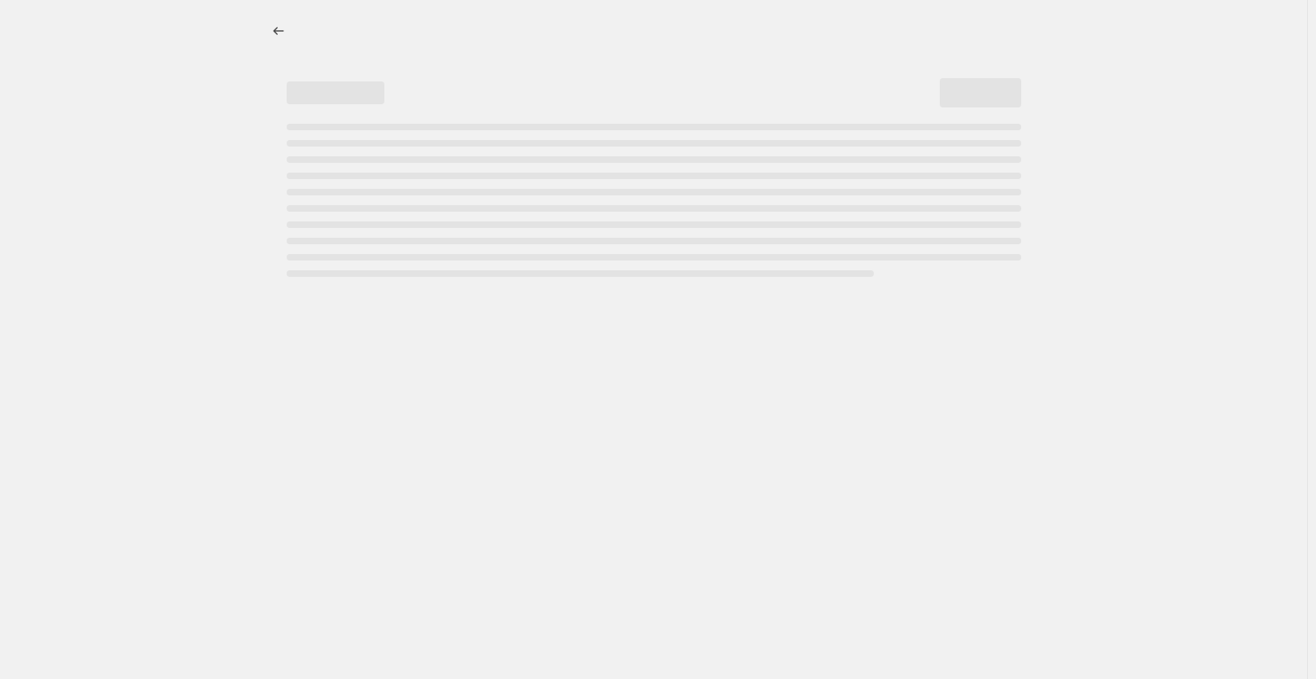
select select "not_equal"
select select "collection"
select select "not_equal"
select select "tag"
select select "not_equal"
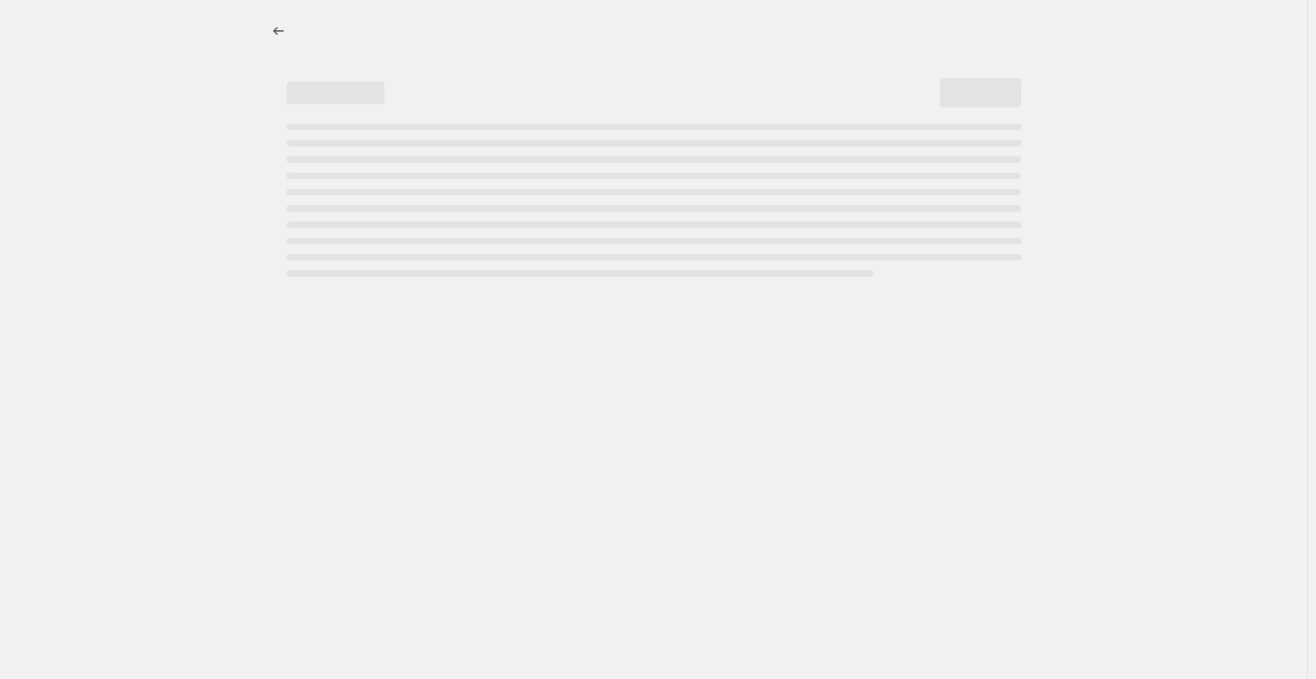
select select "not_equal"
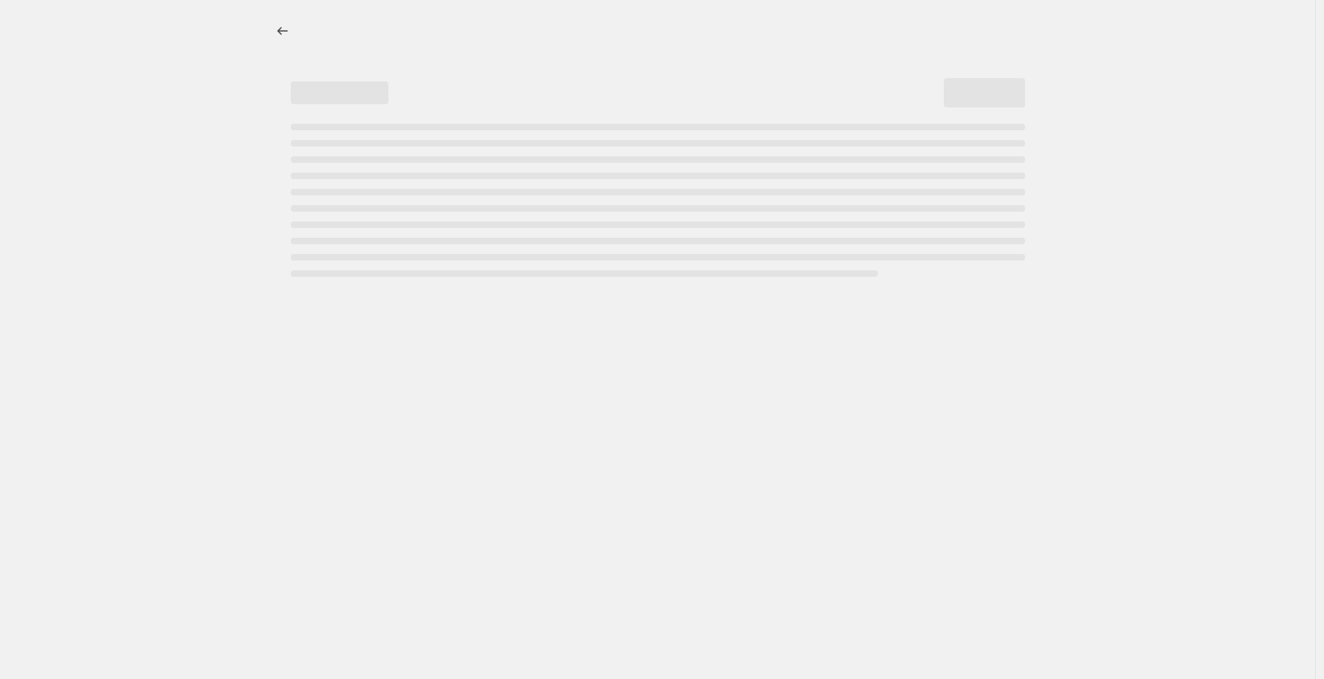
select select "percentage"
select select "collection"
select select "not_equal"
select select "collection"
select select "not_equal"
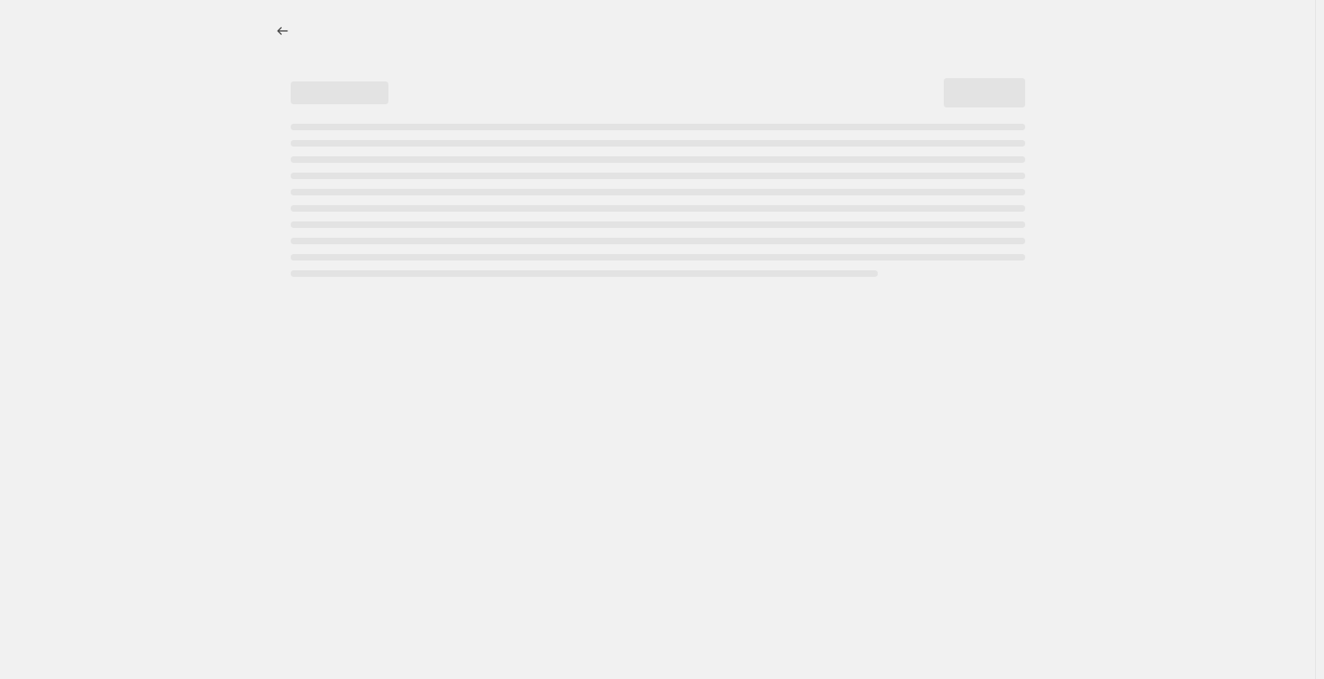
select select "collection"
select select "not_equal"
select select "collection"
select select "not_equal"
select select "collection"
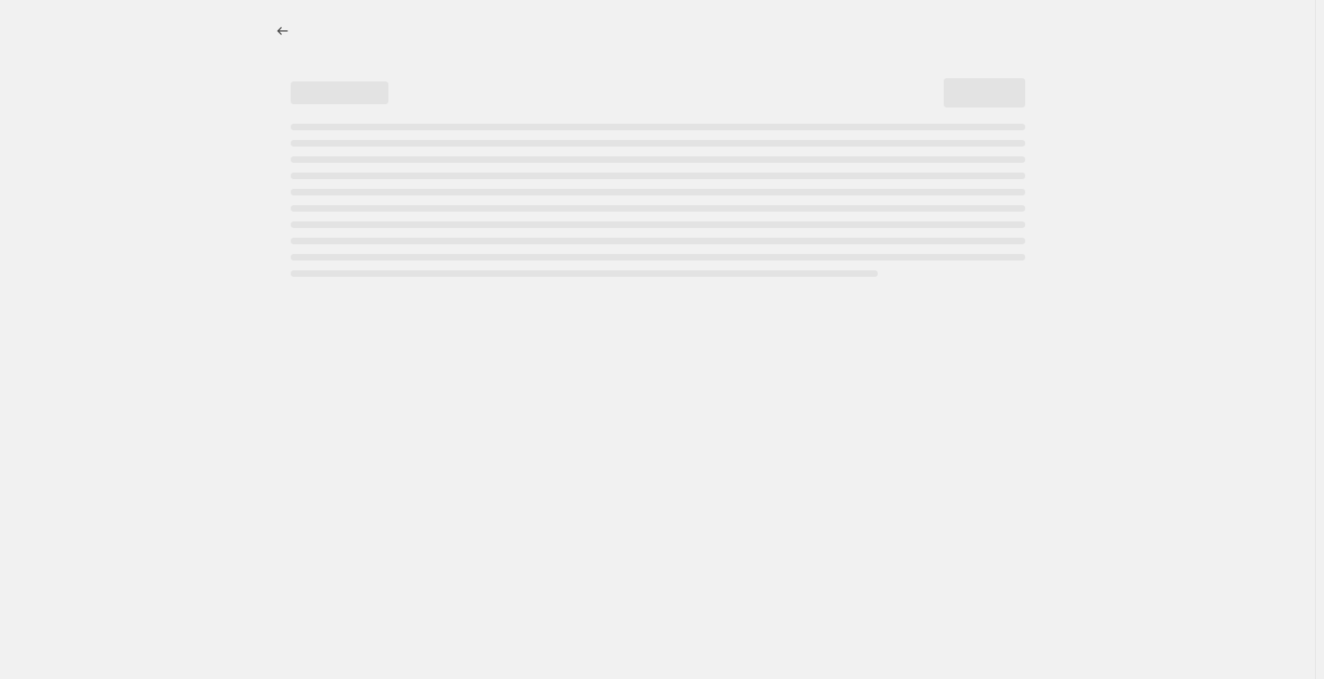
select select "not_equal"
select select "collection"
select select "not_equal"
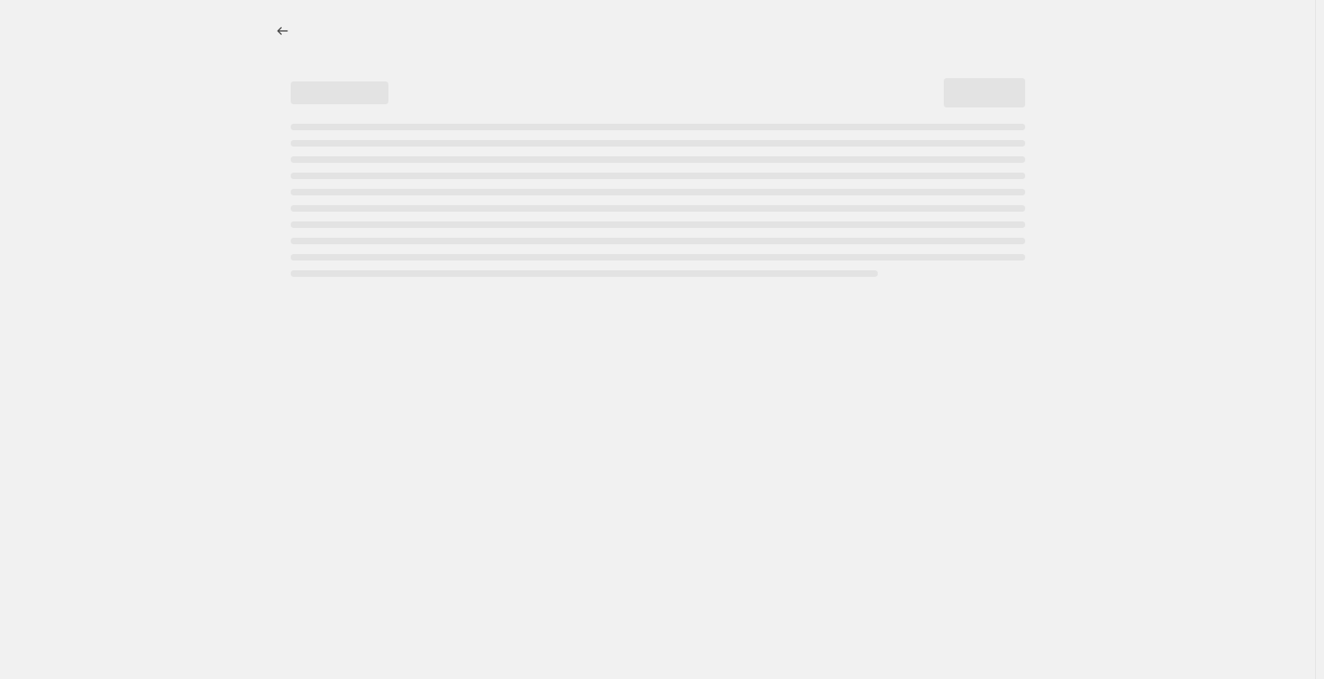
select select "not_equal"
select select "collection"
select select "not_equal"
select select "tag"
select select "not_equal"
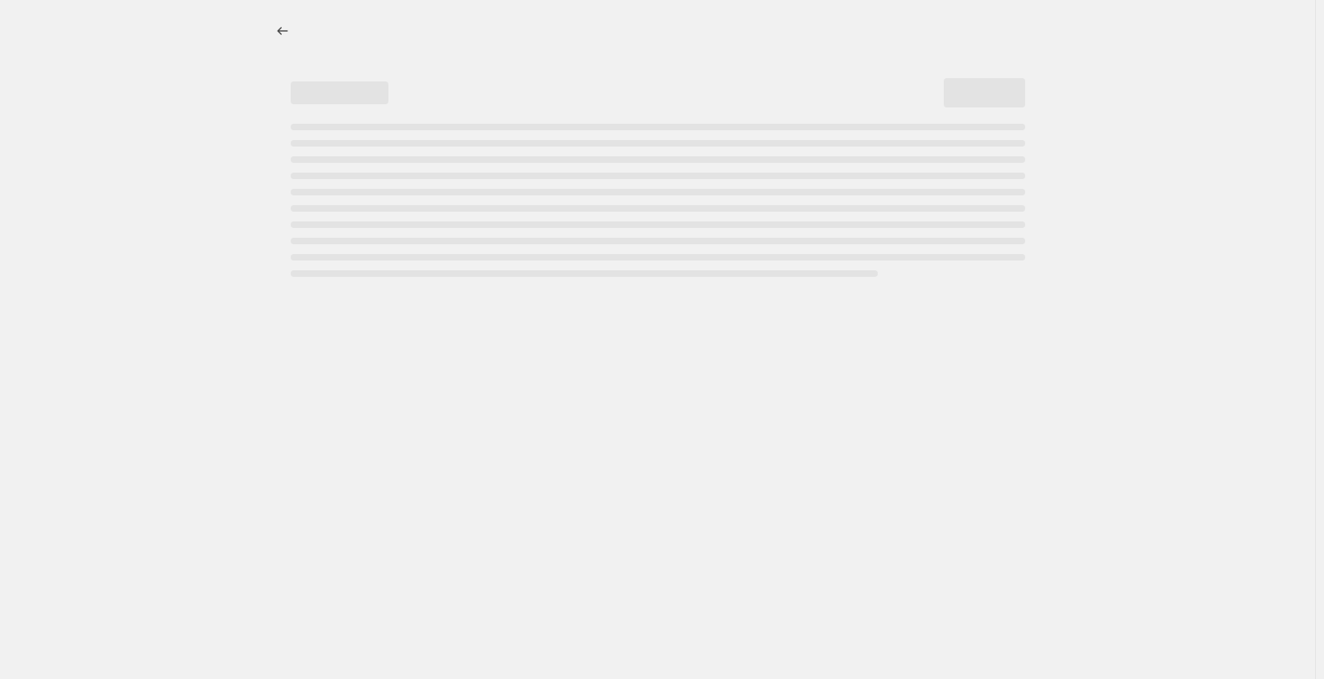
select select "not_equal"
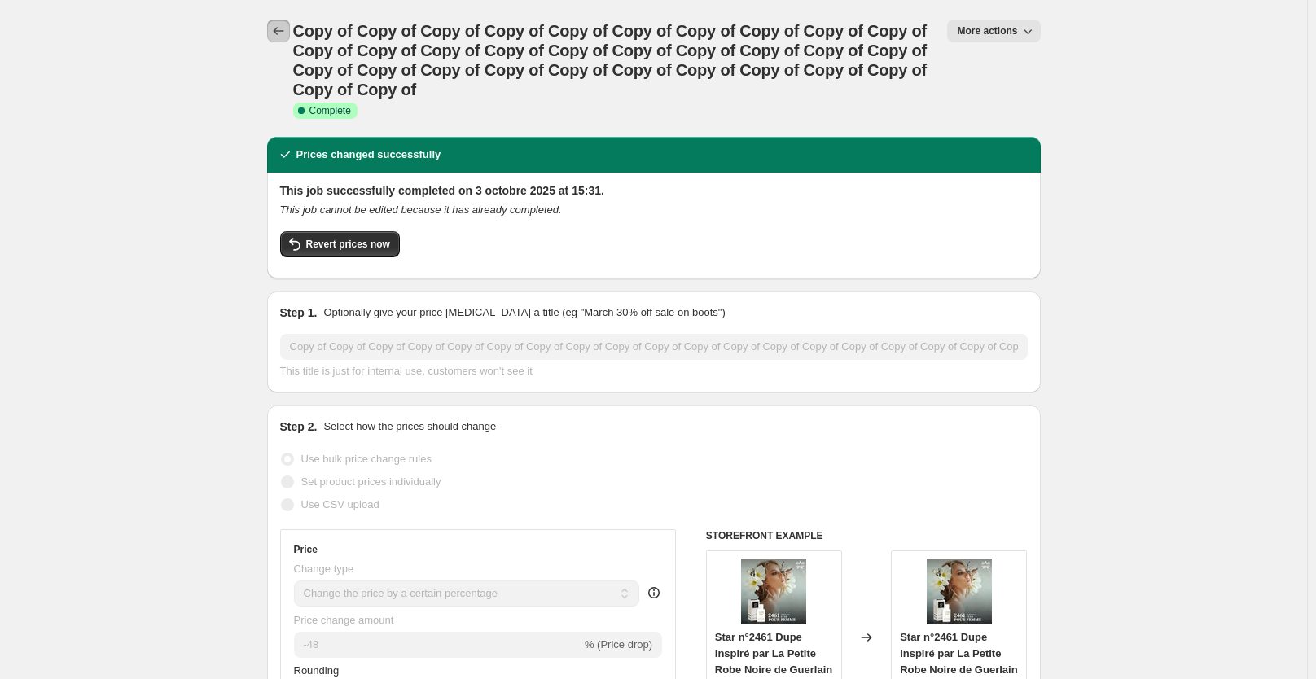
click at [278, 34] on icon "Price change jobs" at bounding box center [278, 31] width 16 height 16
